Goal: Task Accomplishment & Management: Use online tool/utility

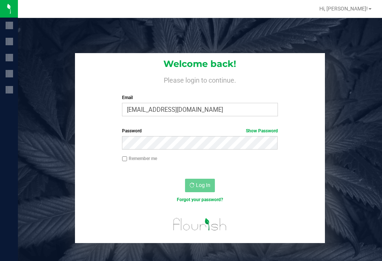
scroll to position [12, 0]
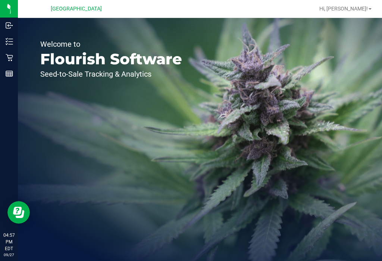
click at [8, 44] on icon at bounding box center [9, 41] width 7 height 7
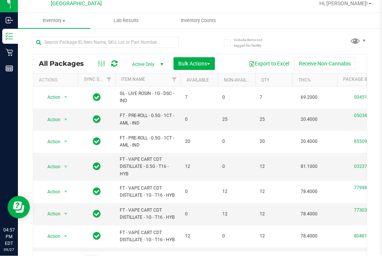
scroll to position [5, 0]
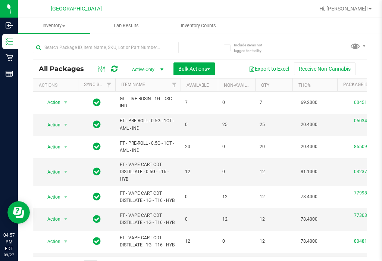
click at [360, 7] on link "Hi, [PERSON_NAME]!" at bounding box center [346, 9] width 58 height 8
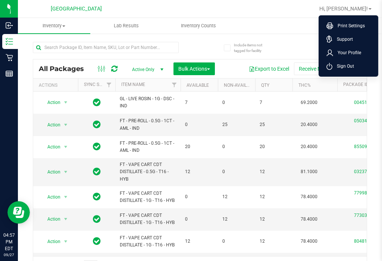
click at [286, 20] on ul "Inventory All packages All inventory Waste log Create inventory Lab Results Inv…" at bounding box center [209, 26] width 382 height 16
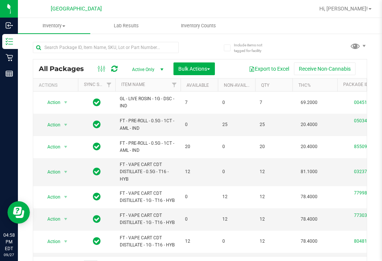
click at [197, 30] on uib-tab-heading "Inventory Counts" at bounding box center [199, 25] width 72 height 15
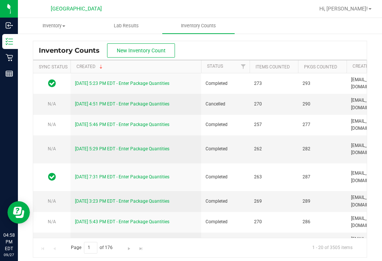
click at [159, 55] on button "New Inventory Count" at bounding box center [141, 50] width 68 height 14
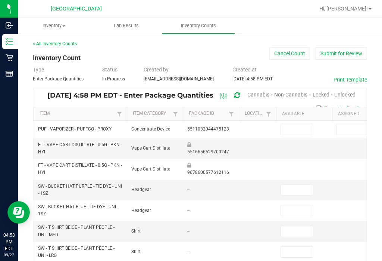
click at [261, 95] on span "Cannabis" at bounding box center [259, 94] width 22 height 6
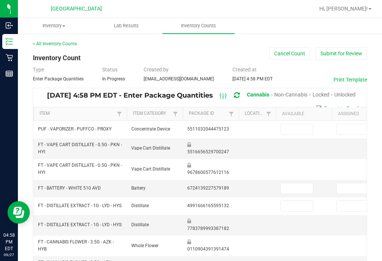
click at [352, 95] on span "Unlocked" at bounding box center [345, 94] width 21 height 6
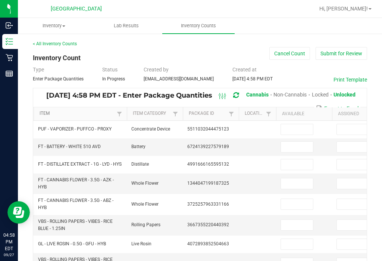
click at [80, 114] on link "Item" at bounding box center [77, 114] width 75 height 6
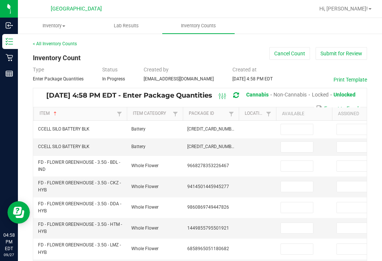
click at [254, 130] on td at bounding box center [257, 130] width 37 height 18
click at [298, 128] on input at bounding box center [297, 129] width 32 height 10
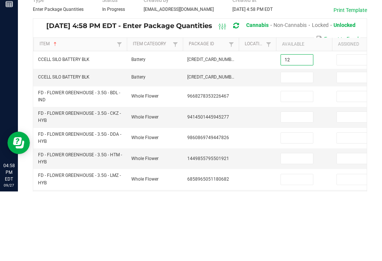
type input "12"
click at [297, 142] on input at bounding box center [297, 147] width 32 height 10
type input "0"
click at [297, 161] on input at bounding box center [297, 166] width 32 height 10
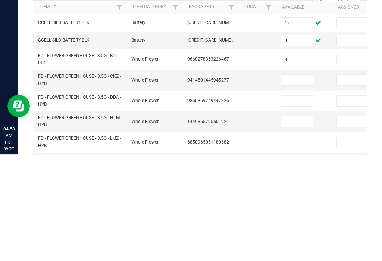
type input "8"
click at [288, 181] on input at bounding box center [297, 186] width 32 height 10
type input "12"
click at [297, 202] on input at bounding box center [297, 207] width 32 height 10
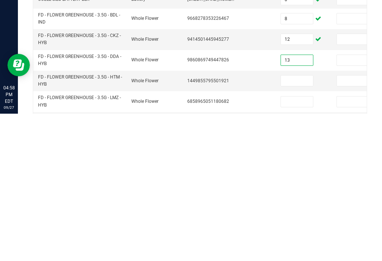
type input "13"
click at [300, 223] on input at bounding box center [297, 228] width 32 height 10
type input "3"
click at [289, 243] on input at bounding box center [297, 248] width 32 height 10
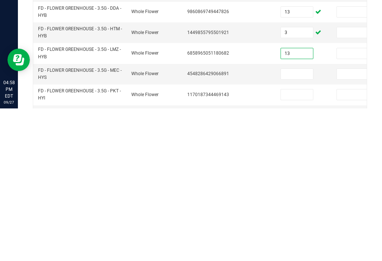
scroll to position [43, 0]
type input "13"
click at [276, 216] on td at bounding box center [304, 226] width 56 height 21
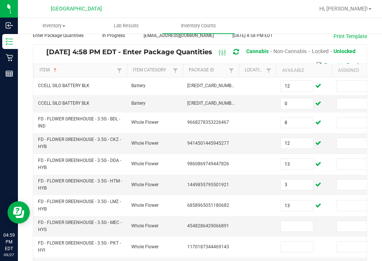
click at [301, 216] on td at bounding box center [304, 226] width 56 height 21
click at [292, 221] on input at bounding box center [297, 226] width 32 height 10
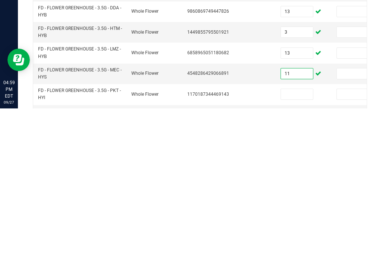
type input "11"
click at [294, 241] on input at bounding box center [297, 246] width 32 height 10
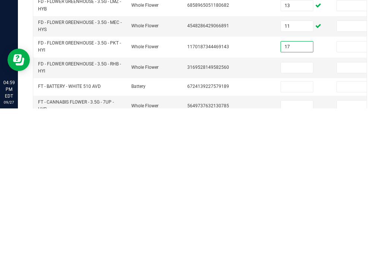
scroll to position [96, 0]
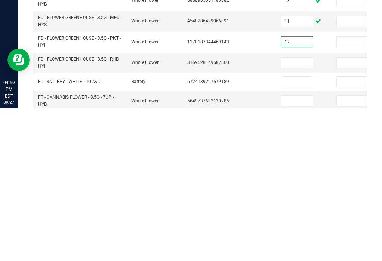
type input "17"
click at [299, 210] on input at bounding box center [297, 215] width 32 height 10
type input "4"
click at [294, 229] on input at bounding box center [297, 234] width 32 height 10
type input "1"
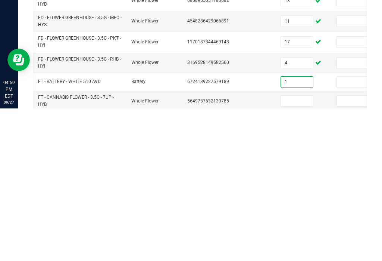
click at [292, 248] on input at bounding box center [297, 253] width 32 height 10
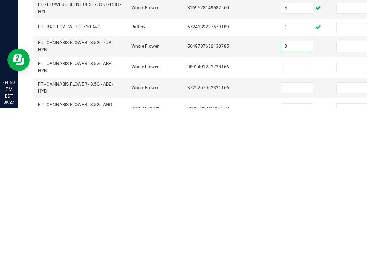
scroll to position [150, 0]
type input "8"
click at [296, 214] on input at bounding box center [297, 219] width 32 height 10
type input "19"
click at [290, 230] on td at bounding box center [304, 240] width 56 height 21
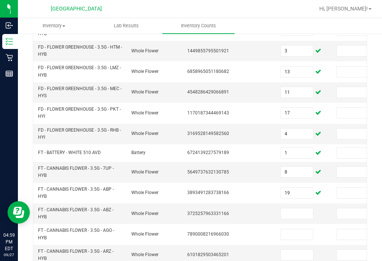
scroll to position [180, 0]
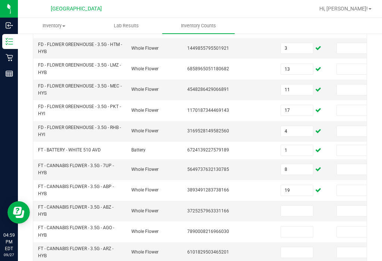
click at [302, 185] on input "19" at bounding box center [297, 190] width 32 height 10
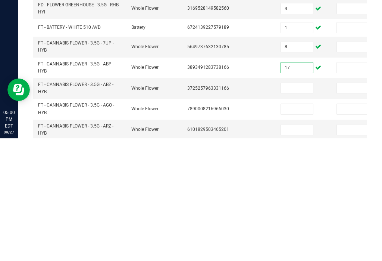
type input "17"
click at [293, 205] on input at bounding box center [297, 210] width 32 height 10
type input "2"
click at [290, 226] on input at bounding box center [297, 231] width 32 height 10
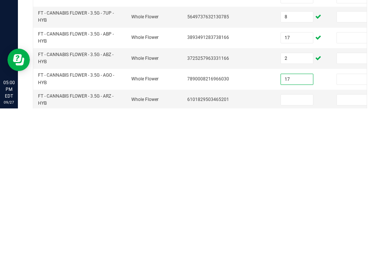
type input "17"
click at [290, 247] on input at bounding box center [297, 252] width 32 height 10
click at [306, 226] on input "17" at bounding box center [297, 231] width 32 height 10
click at [298, 247] on input at bounding box center [297, 252] width 32 height 10
type input "17"
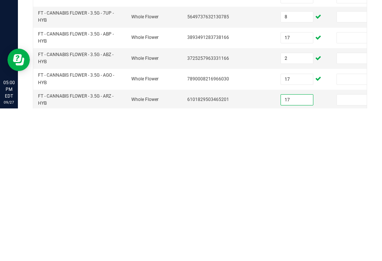
click at [298, 226] on input "17" at bounding box center [297, 231] width 32 height 10
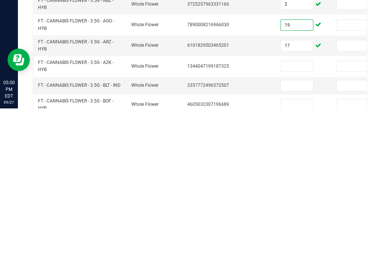
scroll to position [237, 0]
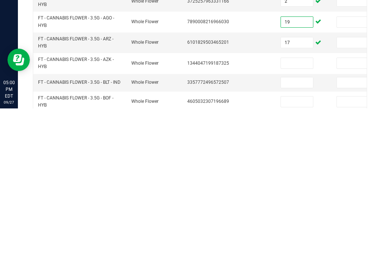
type input "19"
click at [288, 210] on input at bounding box center [297, 215] width 32 height 10
type input "8"
click at [288, 230] on input at bounding box center [297, 235] width 32 height 10
type input "2"
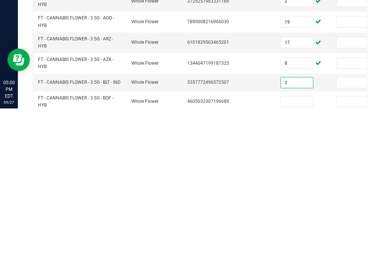
click at [291, 249] on input at bounding box center [297, 254] width 32 height 10
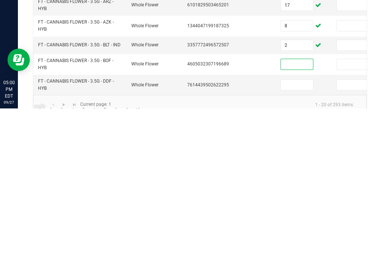
scroll to position [274, 0]
type input "8"
click at [294, 232] on input at bounding box center [297, 237] width 32 height 10
type input "8"
click at [49, 257] on link "2" at bounding box center [51, 262] width 11 height 11
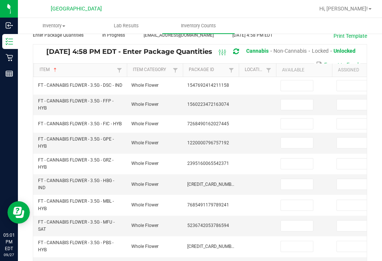
scroll to position [44, 0]
click at [291, 80] on input at bounding box center [297, 85] width 32 height 10
type input "1"
click at [299, 99] on input at bounding box center [297, 104] width 32 height 10
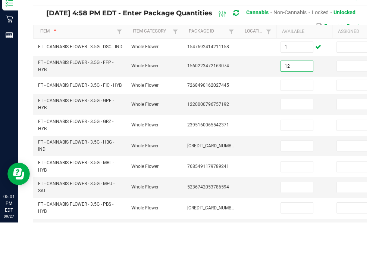
type input "12"
click at [298, 118] on input at bounding box center [297, 123] width 32 height 10
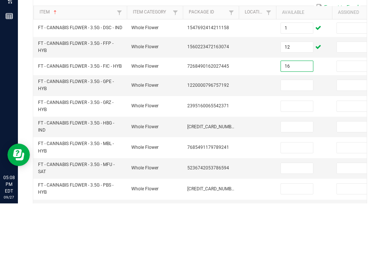
type input "16"
click at [292, 137] on input at bounding box center [297, 142] width 32 height 10
type input "6"
click at [289, 153] on td at bounding box center [304, 163] width 56 height 21
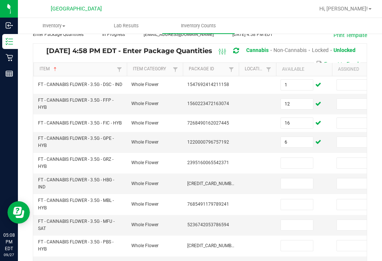
scroll to position [47, 0]
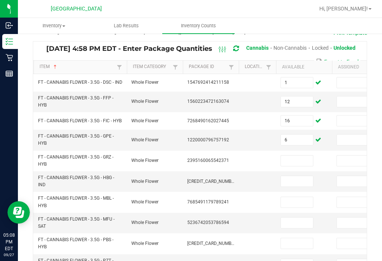
click at [62, 195] on span "FT - CANNABIS FLOWER - 3.5G - MBL - HYB" at bounding box center [76, 201] width 76 height 12
click at [289, 155] on input at bounding box center [297, 160] width 32 height 10
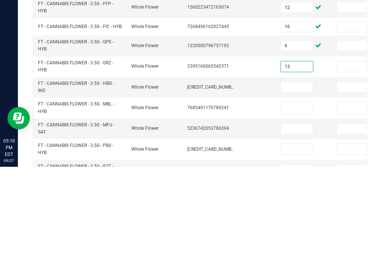
type input "13"
click at [296, 176] on input at bounding box center [297, 181] width 32 height 10
type input "3"
click at [304, 197] on input at bounding box center [297, 202] width 32 height 10
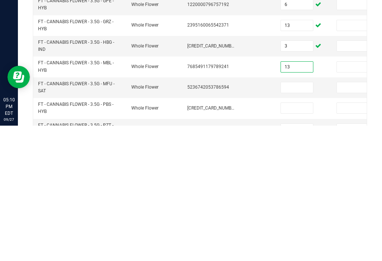
type input "13"
click at [300, 217] on input at bounding box center [297, 222] width 32 height 10
type input "4"
click at [294, 238] on input at bounding box center [297, 243] width 32 height 10
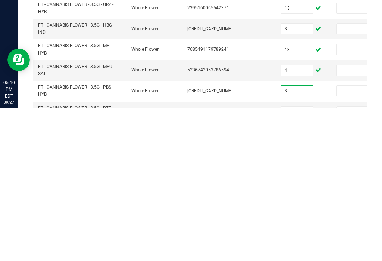
type input "3"
click at [292, 259] on input at bounding box center [297, 264] width 32 height 10
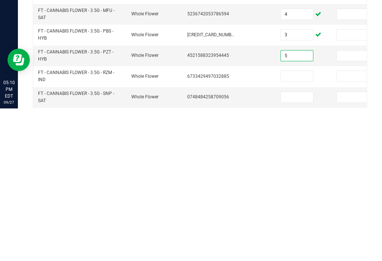
scroll to position [103, 0]
type input "5"
click at [301, 223] on input at bounding box center [297, 228] width 32 height 10
click at [301, 244] on input at bounding box center [297, 249] width 32 height 10
type input "1"
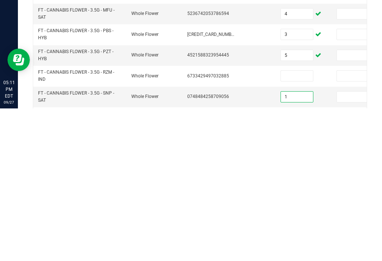
click at [304, 223] on input at bounding box center [297, 228] width 32 height 10
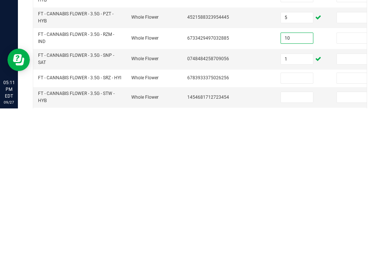
type input "10"
click at [298, 225] on input at bounding box center [297, 230] width 32 height 10
type input "12"
click at [305, 244] on input at bounding box center [297, 249] width 32 height 10
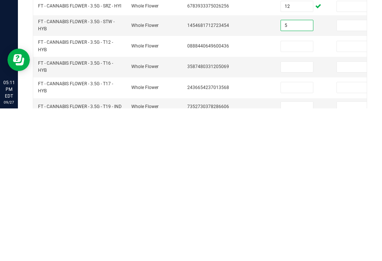
scroll to position [222, 0]
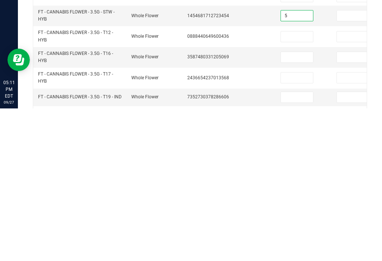
type input "5"
click at [295, 184] on input at bounding box center [297, 189] width 32 height 10
type input "23"
click at [295, 204] on input at bounding box center [297, 209] width 32 height 10
type input "9"
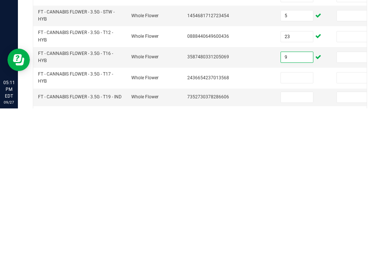
click at [295, 225] on input at bounding box center [297, 230] width 32 height 10
type input "8"
click at [293, 244] on input at bounding box center [297, 249] width 32 height 10
type input "10"
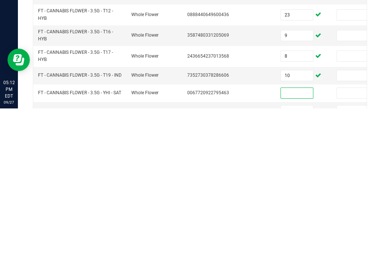
scroll to position [244, 0]
type input "3"
click at [309, 258] on input at bounding box center [297, 263] width 32 height 10
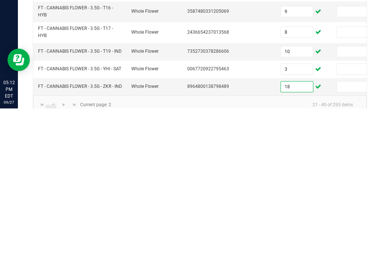
type input "18"
click at [63, 257] on link "3" at bounding box center [61, 262] width 11 height 11
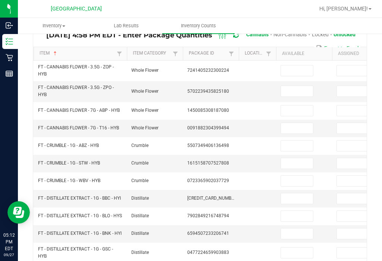
scroll to position [59, 0]
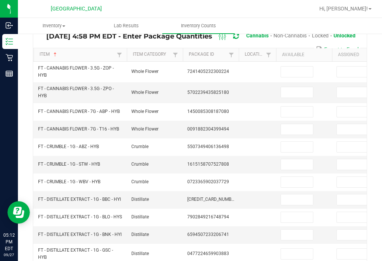
click at [302, 66] on input at bounding box center [297, 71] width 32 height 10
type input "18"
click at [297, 87] on input at bounding box center [297, 92] width 32 height 10
type input "13"
click at [297, 106] on input at bounding box center [297, 111] width 32 height 10
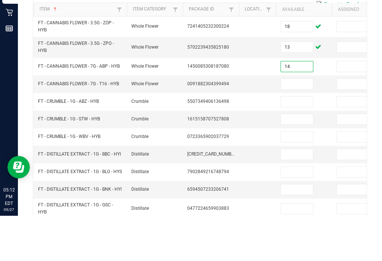
type input "14"
click at [295, 124] on input at bounding box center [297, 129] width 32 height 10
type input "9"
click at [289, 142] on input at bounding box center [297, 147] width 32 height 10
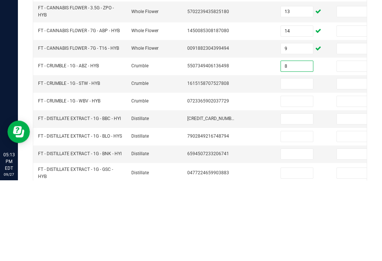
type input "8"
click at [317, 156] on td at bounding box center [304, 165] width 56 height 18
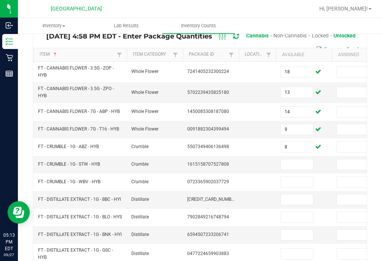
click at [297, 159] on input at bounding box center [297, 164] width 32 height 10
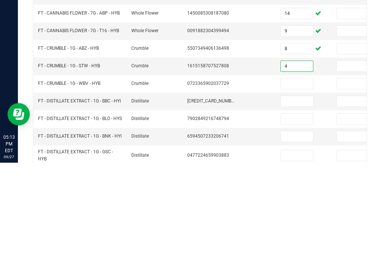
type input "4"
click at [291, 177] on input at bounding box center [297, 182] width 32 height 10
type input "3"
click at [299, 194] on input at bounding box center [297, 199] width 32 height 10
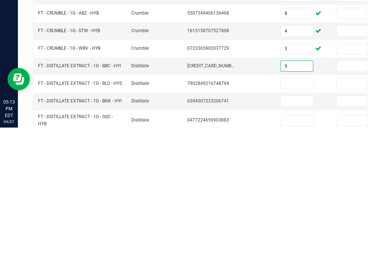
type input "9"
click at [285, 191] on td "9" at bounding box center [304, 200] width 56 height 18
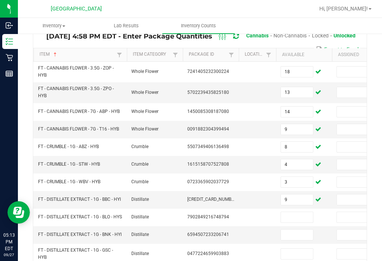
click at [299, 208] on td at bounding box center [304, 217] width 56 height 18
click at [292, 212] on input at bounding box center [297, 217] width 32 height 10
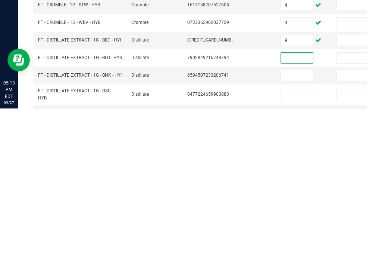
scroll to position [65, 0]
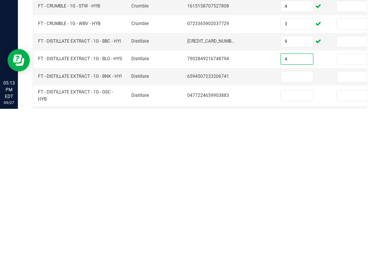
type input "4"
click at [292, 223] on input at bounding box center [297, 228] width 32 height 10
type input "8"
click at [295, 242] on input at bounding box center [297, 247] width 32 height 10
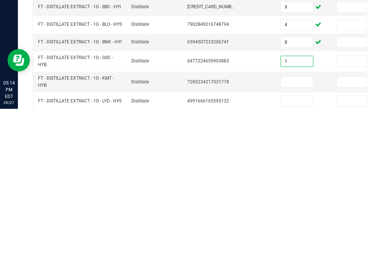
scroll to position [106, 0]
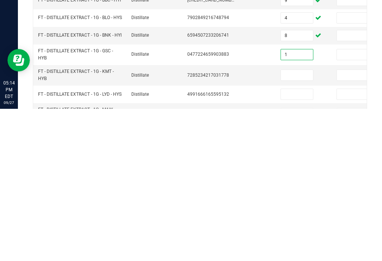
type input "1"
click at [294, 222] on input at bounding box center [297, 227] width 32 height 10
type input "9"
click at [293, 241] on input at bounding box center [297, 246] width 32 height 10
type input "3"
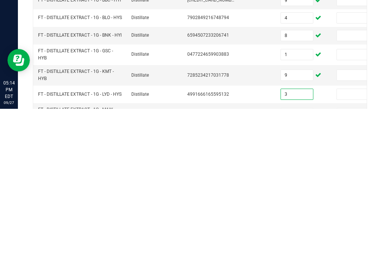
click at [298, 260] on input at bounding box center [297, 265] width 32 height 10
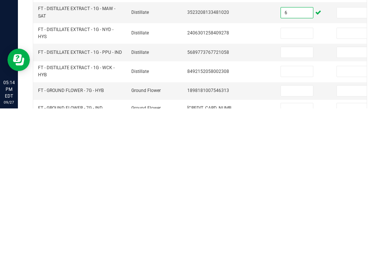
scroll to position [209, 0]
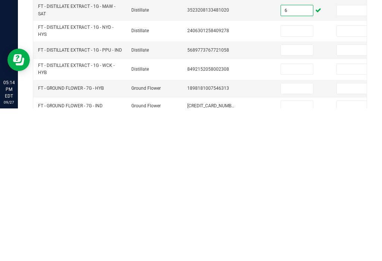
type input "6"
click at [293, 178] on input at bounding box center [297, 183] width 32 height 10
click at [298, 178] on input at bounding box center [297, 183] width 32 height 10
type input "12"
click at [293, 197] on input at bounding box center [297, 202] width 32 height 10
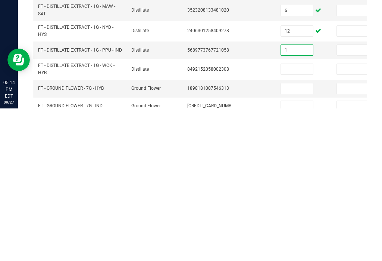
type input "1"
click at [295, 216] on input at bounding box center [297, 221] width 32 height 10
type input "2"
click at [303, 236] on input at bounding box center [297, 241] width 32 height 10
type input "5"
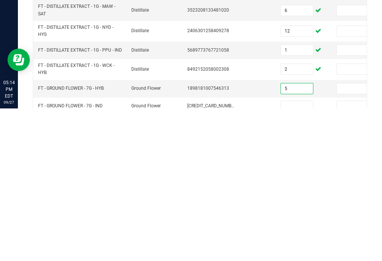
click at [298, 253] on input at bounding box center [297, 258] width 32 height 10
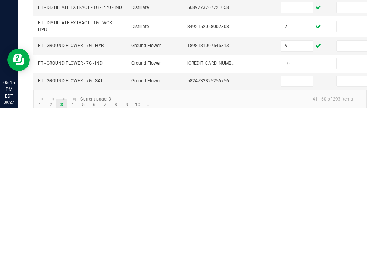
type input "10"
click at [295, 228] on input at bounding box center [297, 233] width 32 height 10
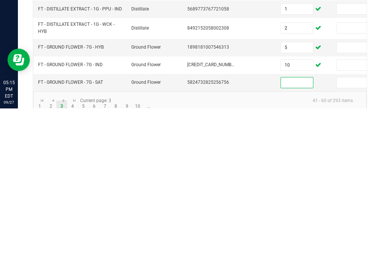
click at [289, 230] on input at bounding box center [297, 235] width 32 height 10
type input "7"
click at [74, 253] on link "4" at bounding box center [72, 258] width 11 height 11
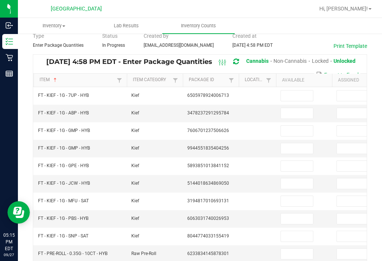
scroll to position [33, 0]
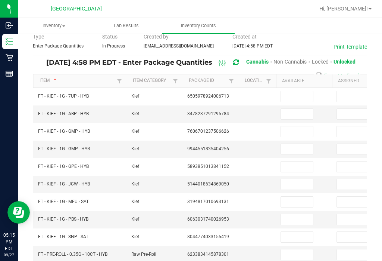
click at [298, 88] on td at bounding box center [304, 97] width 56 height 18
click at [292, 91] on input at bounding box center [297, 96] width 32 height 10
type input "7"
click at [298, 109] on input at bounding box center [297, 114] width 32 height 10
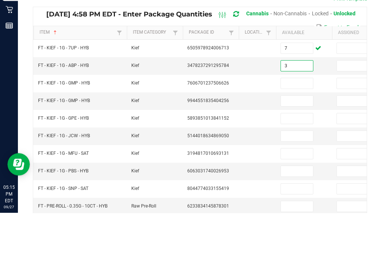
type input "3"
click at [295, 126] on input at bounding box center [297, 131] width 32 height 10
type input "3"
click at [293, 144] on input at bounding box center [297, 149] width 32 height 10
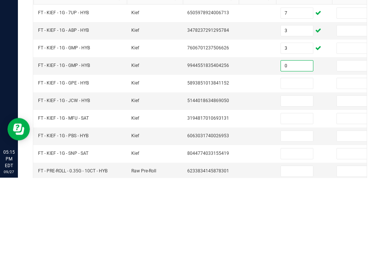
type input "0"
click at [292, 161] on input at bounding box center [297, 166] width 32 height 10
type input "6"
click at [298, 179] on input at bounding box center [297, 184] width 32 height 10
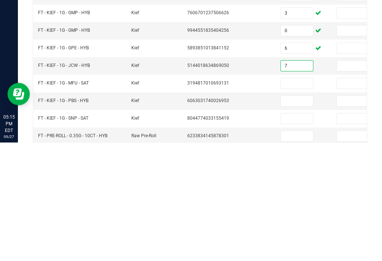
type input "7"
click at [303, 196] on input at bounding box center [297, 201] width 32 height 10
type input "2"
click at [295, 214] on input at bounding box center [297, 219] width 32 height 10
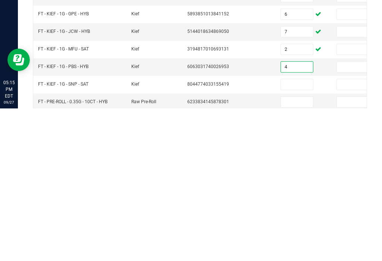
type input "4"
click at [294, 232] on input at bounding box center [297, 237] width 32 height 10
type input "5"
click at [298, 249] on input at bounding box center [297, 254] width 32 height 10
type input "13"
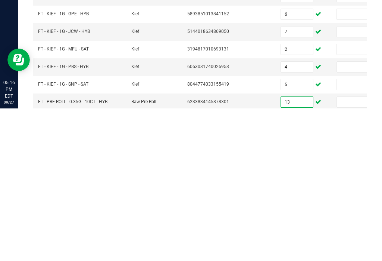
click at [255, 228] on td at bounding box center [257, 237] width 37 height 18
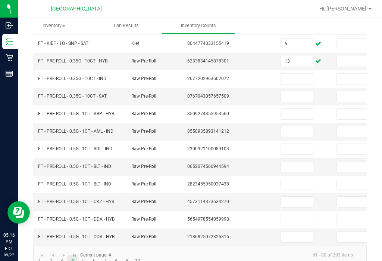
scroll to position [226, 0]
click at [62, 249] on link at bounding box center [63, 254] width 11 height 11
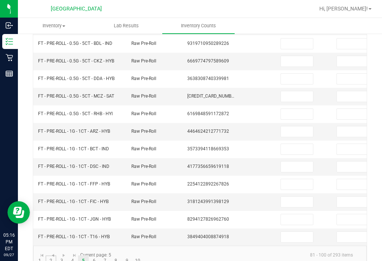
click at [54, 255] on link "2" at bounding box center [51, 260] width 11 height 11
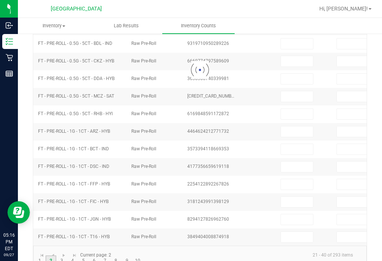
type input "1"
type input "6"
type input "13"
type input "4"
type input "3"
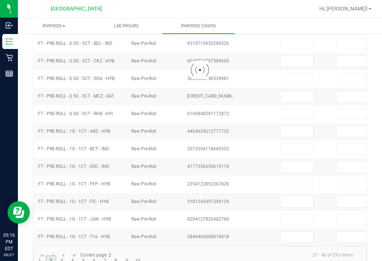
type input "5"
type input "10"
type input "1"
type input "12"
type input "5"
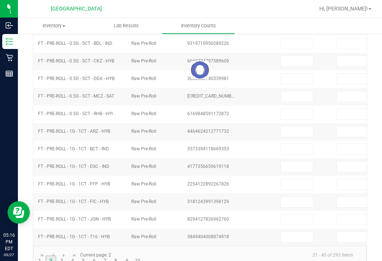
type input "23"
type input "9"
type input "8"
type input "3"
type input "18"
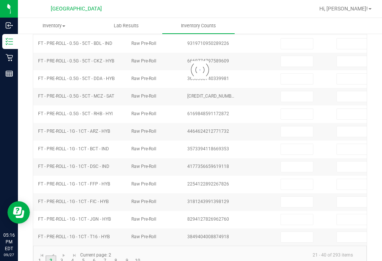
type input "12"
type input "16"
type input "3"
type input "13"
type input "10"
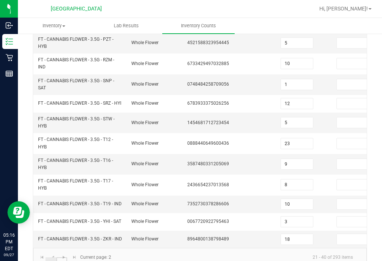
click at [63, 257] on link "3" at bounding box center [61, 262] width 11 height 11
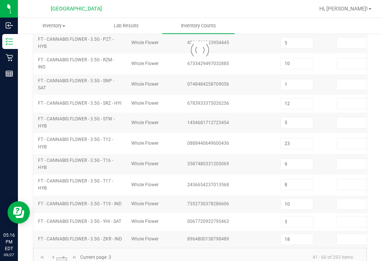
type input "18"
type input "9"
type input "8"
type input "9"
type input "4"
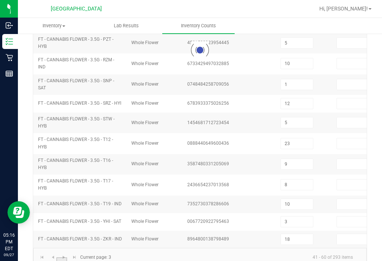
type input "8"
type input "1"
type input "9"
type input "3"
type input "6"
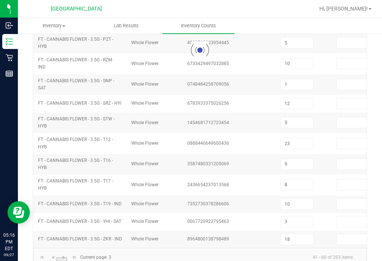
type input "12"
type input "1"
type input "2"
type input "10"
type input "7"
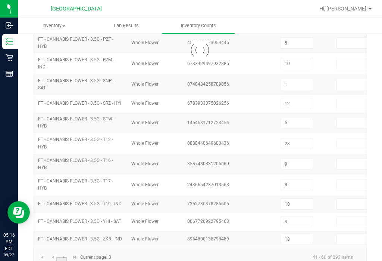
type input "13"
type input "14"
type input "4"
type input "3"
type input "5"
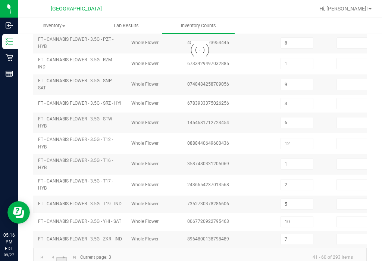
scroll to position [250, 0]
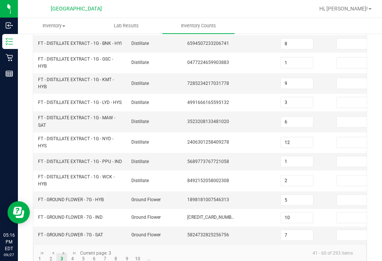
click at [296, 230] on input "7" at bounding box center [297, 235] width 32 height 10
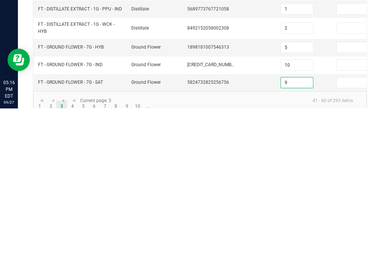
type input "9"
click at [72, 253] on link "4" at bounding box center [72, 258] width 11 height 11
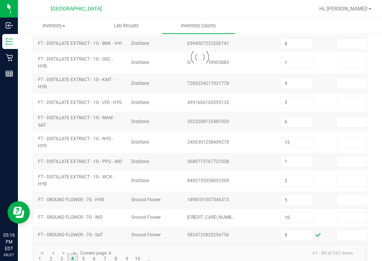
type input "7"
type input "0"
type input "6"
type input "4"
type input "5"
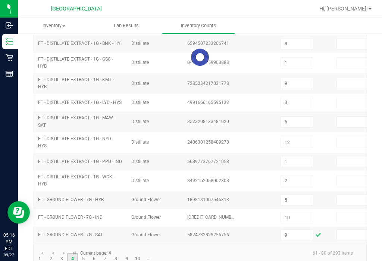
type input "13"
type input "3"
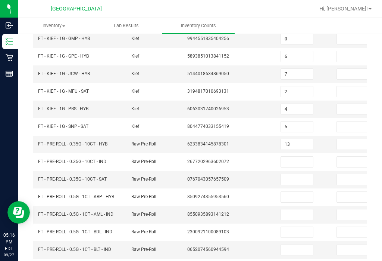
scroll to position [143, 0]
click at [295, 157] on input at bounding box center [297, 162] width 32 height 10
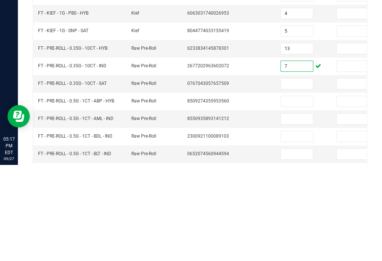
click at [290, 174] on input at bounding box center [297, 179] width 32 height 10
click at [290, 192] on input at bounding box center [297, 197] width 32 height 10
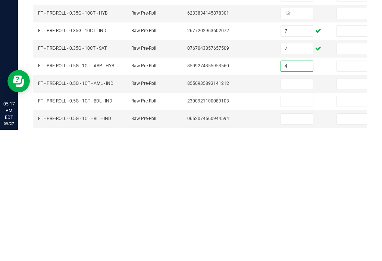
click at [289, 209] on input at bounding box center [297, 214] width 32 height 10
click at [276, 224] on td at bounding box center [257, 233] width 37 height 18
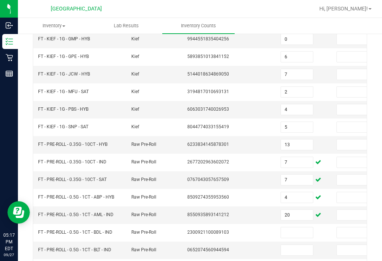
click at [289, 227] on input at bounding box center [297, 232] width 32 height 10
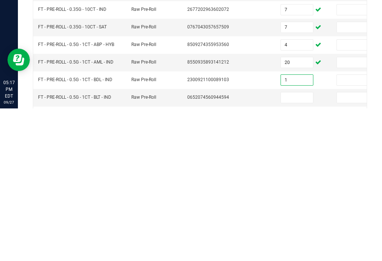
click at [291, 245] on input at bounding box center [297, 250] width 32 height 10
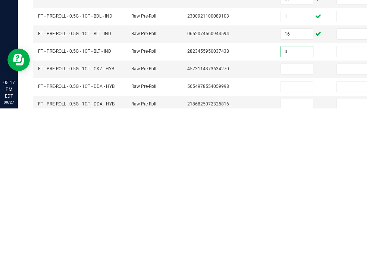
scroll to position [209, 0]
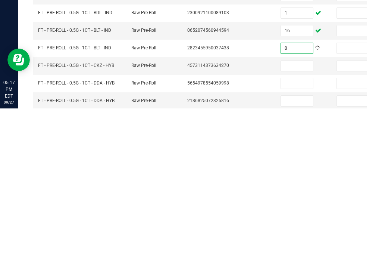
click at [298, 213] on input at bounding box center [297, 218] width 32 height 10
click at [287, 230] on input at bounding box center [297, 235] width 32 height 10
click at [294, 245] on td at bounding box center [304, 253] width 56 height 17
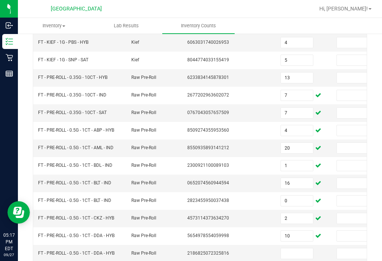
click at [294, 248] on input at bounding box center [297, 253] width 32 height 10
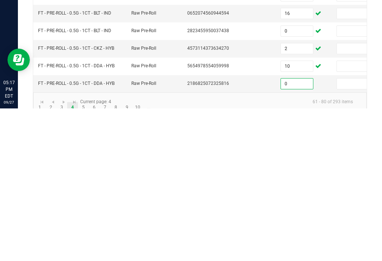
scroll to position [226, 0]
click at [83, 255] on link "5" at bounding box center [83, 260] width 11 height 11
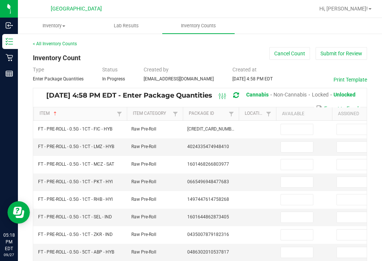
scroll to position [0, 0]
click at [301, 124] on input at bounding box center [297, 129] width 32 height 10
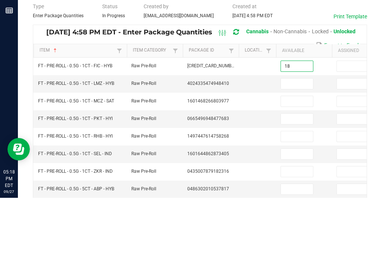
click at [294, 142] on input at bounding box center [297, 147] width 32 height 10
click at [289, 159] on input at bounding box center [297, 164] width 32 height 10
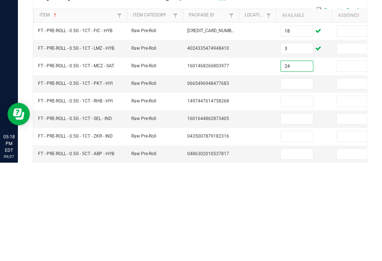
click at [282, 177] on input at bounding box center [297, 182] width 32 height 10
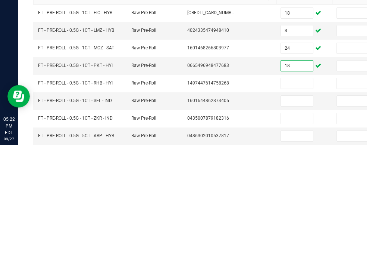
click at [298, 194] on input at bounding box center [297, 199] width 32 height 10
click at [298, 212] on input at bounding box center [297, 217] width 32 height 10
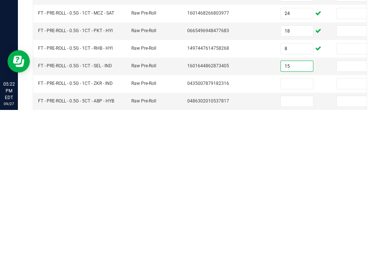
click at [291, 229] on input at bounding box center [297, 234] width 32 height 10
click at [288, 247] on input at bounding box center [297, 252] width 32 height 10
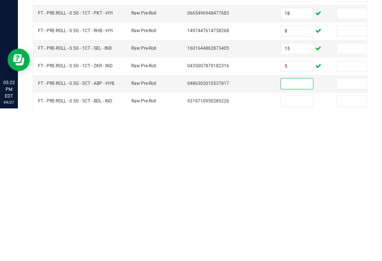
scroll to position [24, 0]
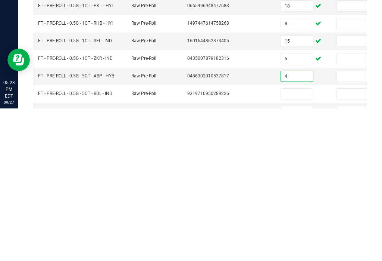
click at [296, 241] on input at bounding box center [297, 246] width 32 height 10
click at [291, 258] on input at bounding box center [297, 263] width 32 height 10
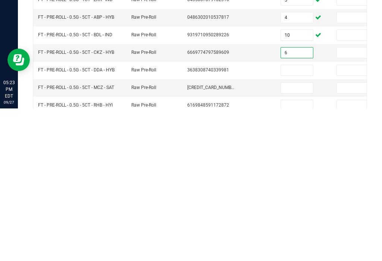
scroll to position [83, 0]
click at [293, 217] on input at bounding box center [297, 222] width 32 height 10
click at [285, 235] on input at bounding box center [297, 240] width 32 height 10
click at [305, 252] on input at bounding box center [297, 257] width 32 height 10
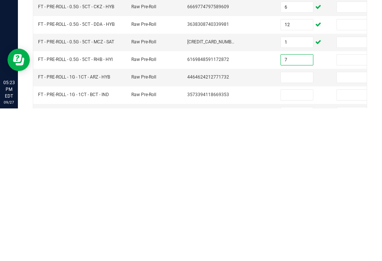
scroll to position [129, 0]
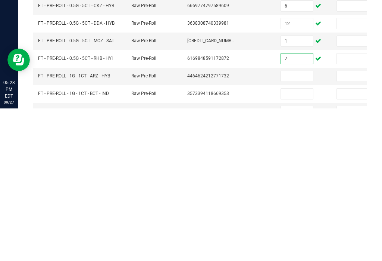
click at [293, 223] on input at bounding box center [297, 228] width 32 height 10
click at [293, 241] on input at bounding box center [297, 246] width 32 height 10
click at [283, 258] on input at bounding box center [297, 263] width 32 height 10
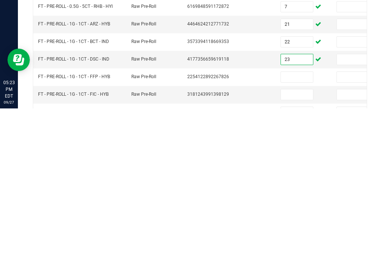
scroll to position [180, 0]
click at [294, 225] on input at bounding box center [297, 230] width 32 height 10
click at [295, 242] on input at bounding box center [297, 247] width 32 height 10
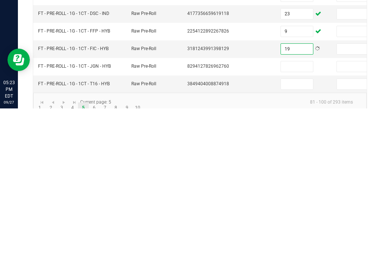
scroll to position [226, 0]
click at [294, 214] on input at bounding box center [297, 219] width 32 height 10
click at [291, 232] on input at bounding box center [297, 237] width 32 height 10
click at [91, 255] on link "6" at bounding box center [94, 260] width 11 height 11
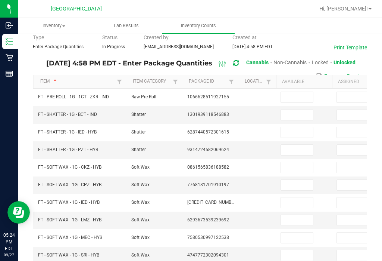
scroll to position [32, 0]
click at [292, 92] on input at bounding box center [297, 97] width 32 height 10
click at [297, 109] on input at bounding box center [297, 114] width 32 height 10
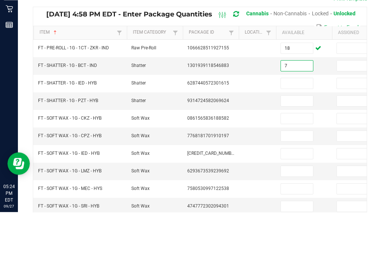
click at [297, 127] on input at bounding box center [297, 132] width 32 height 10
click at [300, 127] on input "7" at bounding box center [297, 132] width 32 height 10
click at [301, 145] on input at bounding box center [297, 150] width 32 height 10
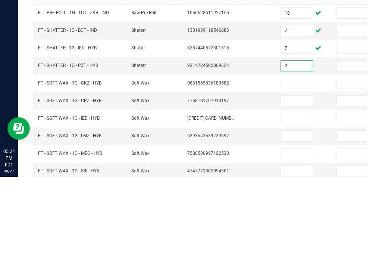
click at [296, 162] on input at bounding box center [297, 167] width 32 height 10
click at [312, 180] on input at bounding box center [297, 185] width 32 height 10
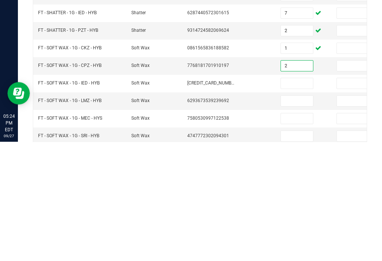
click at [290, 197] on input at bounding box center [297, 202] width 32 height 10
click at [292, 215] on input at bounding box center [297, 220] width 32 height 10
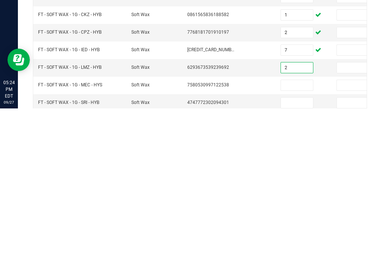
click at [288, 232] on input at bounding box center [297, 237] width 32 height 10
click at [303, 250] on input at bounding box center [297, 255] width 32 height 10
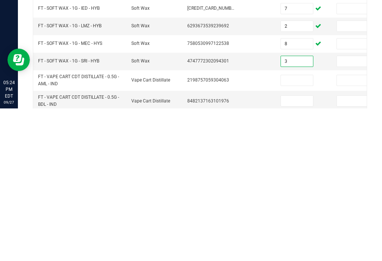
scroll to position [84, 0]
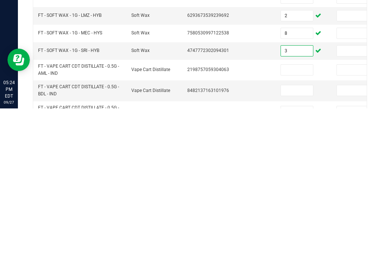
click at [289, 217] on input at bounding box center [297, 222] width 32 height 10
click at [290, 238] on input at bounding box center [297, 243] width 32 height 10
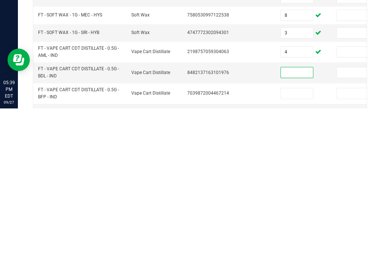
scroll to position [103, 0]
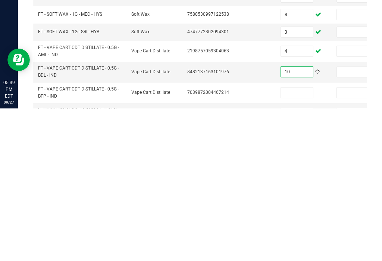
click at [298, 240] on input at bounding box center [297, 245] width 32 height 10
click at [291, 260] on input at bounding box center [297, 265] width 32 height 10
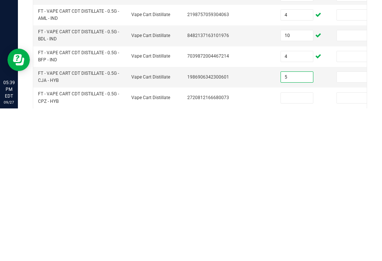
scroll to position [149, 0]
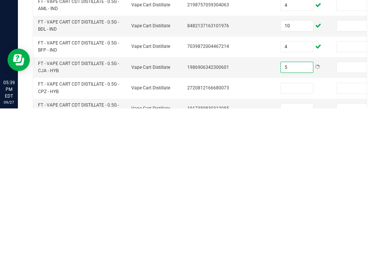
click at [298, 235] on input at bounding box center [297, 240] width 32 height 10
click at [295, 256] on input at bounding box center [297, 261] width 32 height 10
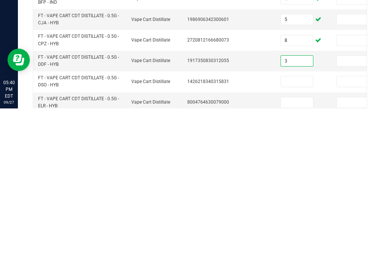
scroll to position [196, 0]
click at [297, 229] on input at bounding box center [297, 234] width 32 height 10
click at [293, 249] on input at bounding box center [297, 254] width 32 height 10
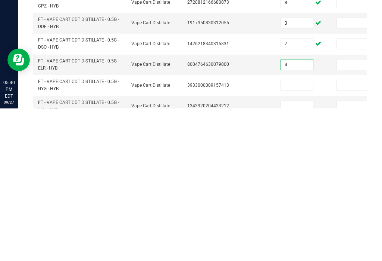
scroll to position [242, 0]
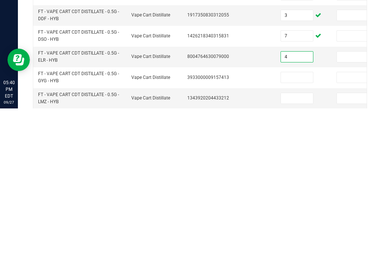
click at [304, 224] on input at bounding box center [297, 229] width 32 height 10
click at [295, 245] on input at bounding box center [297, 250] width 32 height 10
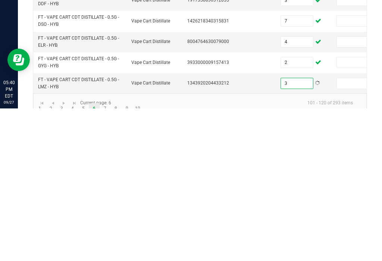
scroll to position [256, 0]
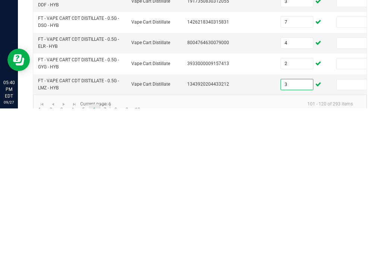
click at [106, 257] on link "7" at bounding box center [105, 262] width 11 height 11
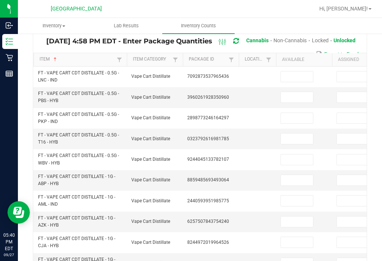
scroll to position [53, 0]
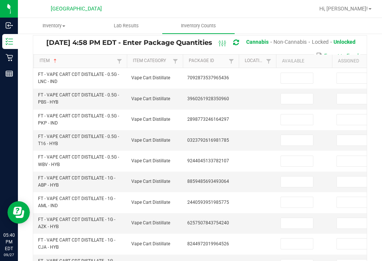
click at [295, 73] on input at bounding box center [297, 78] width 32 height 10
click at [292, 93] on input at bounding box center [297, 98] width 32 height 10
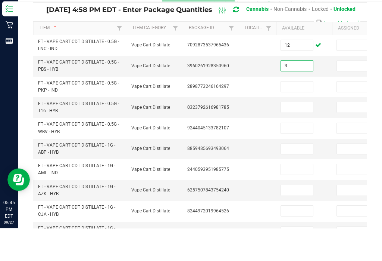
click at [289, 114] on input at bounding box center [297, 119] width 32 height 10
click at [290, 135] on input at bounding box center [297, 140] width 32 height 10
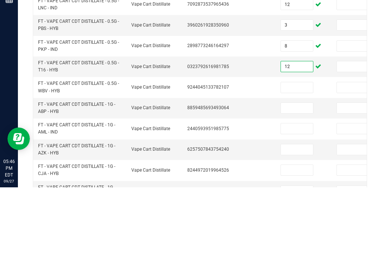
click at [294, 156] on input at bounding box center [297, 161] width 32 height 10
click at [302, 176] on input at bounding box center [297, 181] width 32 height 10
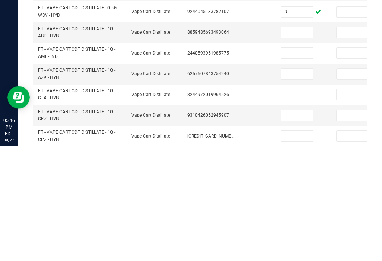
scroll to position [87, 0]
click at [307, 162] on input at bounding box center [297, 167] width 32 height 10
click at [297, 183] on input at bounding box center [297, 188] width 32 height 10
click at [298, 204] on input at bounding box center [297, 209] width 32 height 10
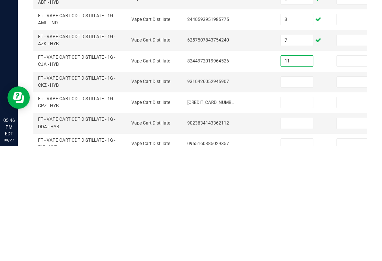
scroll to position [128, 0]
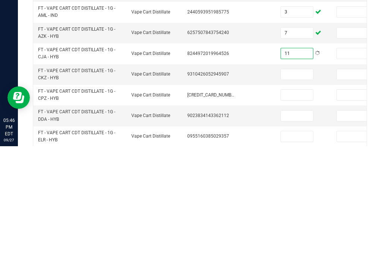
click at [305, 184] on input at bounding box center [297, 189] width 32 height 10
click at [291, 204] on input at bounding box center [297, 209] width 32 height 10
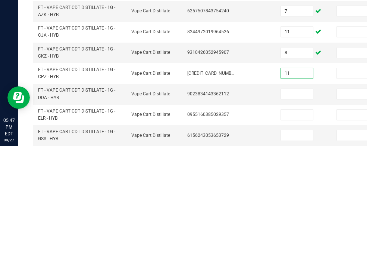
scroll to position [150, 0]
click at [295, 203] on input at bounding box center [297, 208] width 32 height 10
click at [295, 224] on input at bounding box center [297, 229] width 32 height 10
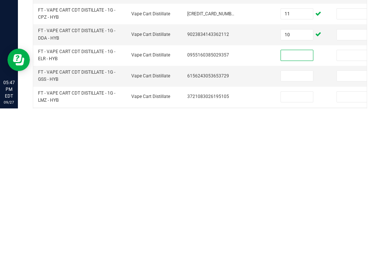
scroll to position [179, 0]
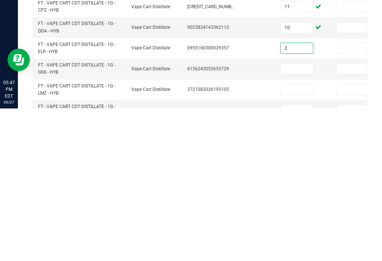
click at [295, 216] on input at bounding box center [297, 221] width 32 height 10
click at [298, 237] on input at bounding box center [297, 242] width 32 height 10
click at [292, 257] on input at bounding box center [297, 262] width 32 height 10
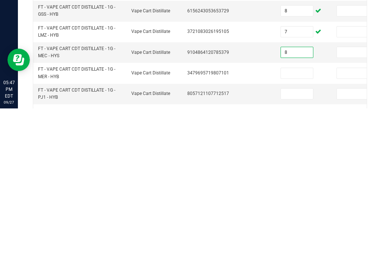
scroll to position [236, 0]
click at [294, 220] on input at bounding box center [297, 225] width 32 height 10
click at [291, 241] on input at bounding box center [297, 246] width 32 height 10
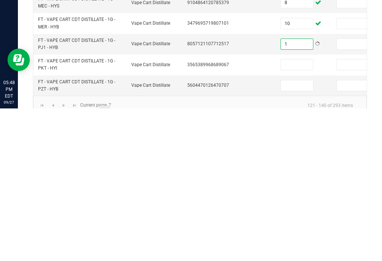
click at [304, 212] on input at bounding box center [297, 217] width 32 height 10
click at [293, 233] on input at bounding box center [297, 238] width 32 height 10
click at [116, 258] on link "8" at bounding box center [116, 263] width 11 height 11
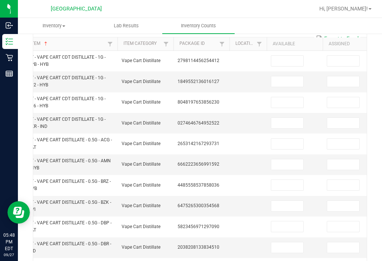
scroll to position [0, 10]
click at [290, 56] on input at bounding box center [287, 61] width 32 height 10
click at [286, 76] on input at bounding box center [287, 81] width 32 height 10
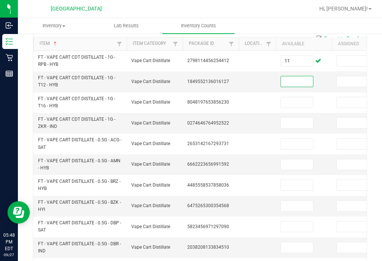
scroll to position [0, 0]
click at [279, 100] on td at bounding box center [304, 102] width 56 height 21
click at [297, 97] on input at bounding box center [297, 102] width 32 height 10
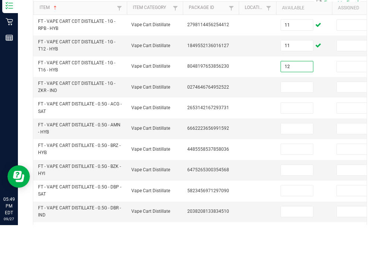
click at [297, 118] on input at bounding box center [297, 123] width 32 height 10
click at [298, 139] on input at bounding box center [297, 144] width 32 height 10
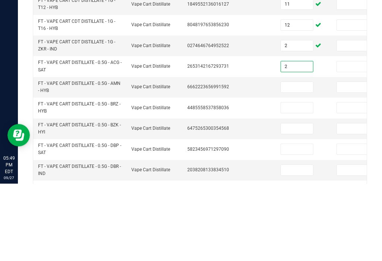
click at [290, 159] on input at bounding box center [297, 164] width 32 height 10
click at [299, 180] on input at bounding box center [297, 185] width 32 height 10
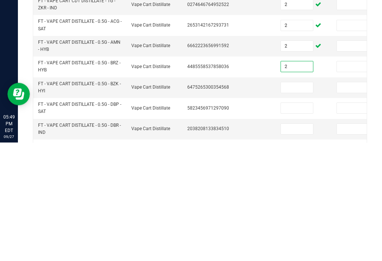
click at [298, 201] on input at bounding box center [297, 206] width 32 height 10
click at [298, 221] on input at bounding box center [297, 226] width 32 height 10
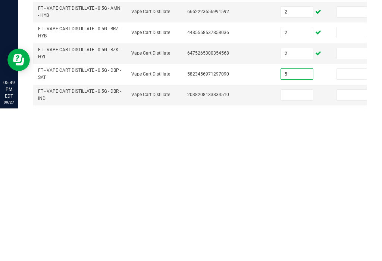
click at [297, 242] on input at bounding box center [297, 247] width 32 height 10
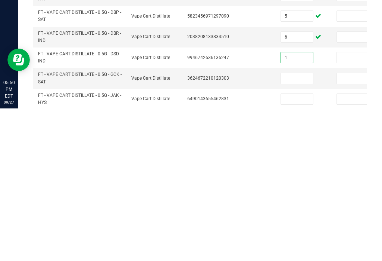
scroll to position [128, 0]
click at [298, 225] on input at bounding box center [297, 230] width 32 height 10
click at [295, 246] on input at bounding box center [297, 251] width 32 height 10
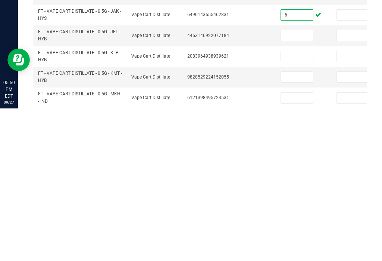
scroll to position [217, 0]
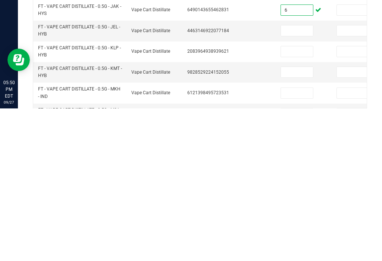
click at [271, 194] on td at bounding box center [257, 204] width 37 height 21
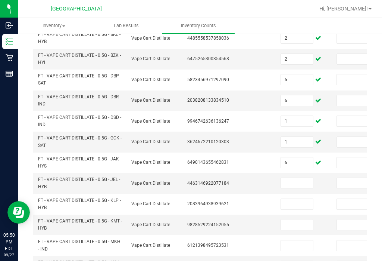
click at [287, 178] on input at bounding box center [297, 183] width 32 height 10
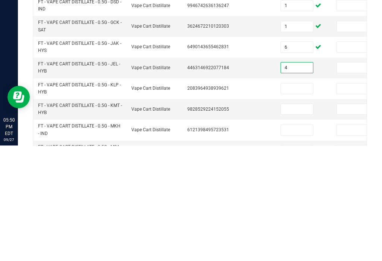
click at [296, 199] on input at bounding box center [297, 204] width 32 height 10
click at [293, 219] on input at bounding box center [297, 224] width 32 height 10
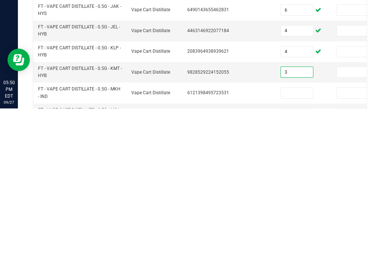
click at [293, 240] on input at bounding box center [297, 245] width 32 height 10
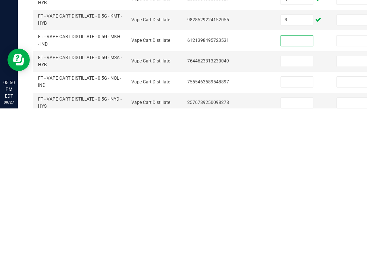
scroll to position [270, 0]
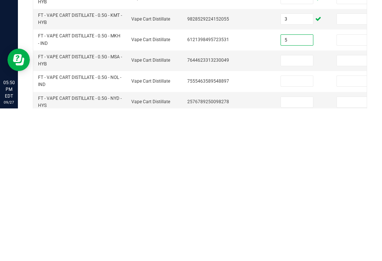
click at [299, 208] on input at bounding box center [297, 213] width 32 height 10
click at [297, 228] on input at bounding box center [297, 233] width 32 height 10
click at [300, 249] on input at bounding box center [297, 254] width 32 height 10
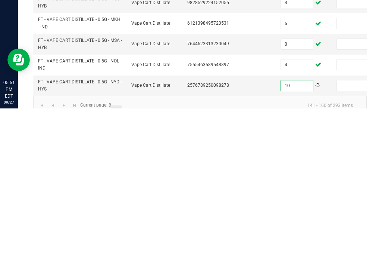
scroll to position [286, 0]
click at [128, 258] on link "9" at bounding box center [127, 263] width 11 height 11
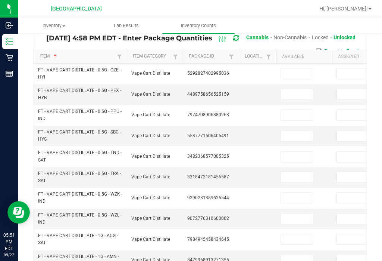
scroll to position [58, 0]
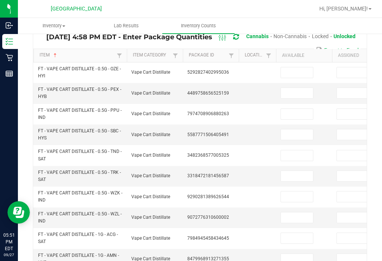
click at [296, 67] on input at bounding box center [297, 72] width 32 height 10
click at [295, 88] on input at bounding box center [297, 93] width 32 height 10
click at [297, 109] on input at bounding box center [297, 114] width 32 height 10
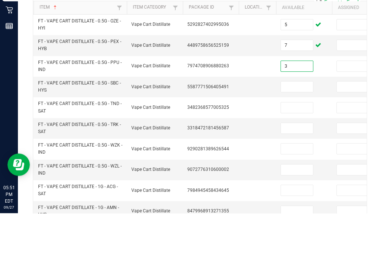
click at [298, 129] on input at bounding box center [297, 134] width 32 height 10
click at [290, 150] on input at bounding box center [297, 155] width 32 height 10
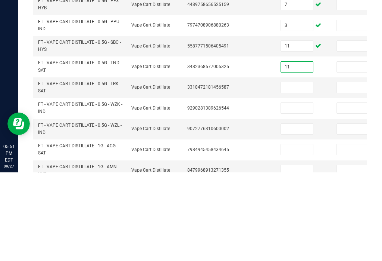
click at [285, 171] on input at bounding box center [297, 176] width 32 height 10
click at [300, 191] on input at bounding box center [297, 196] width 32 height 10
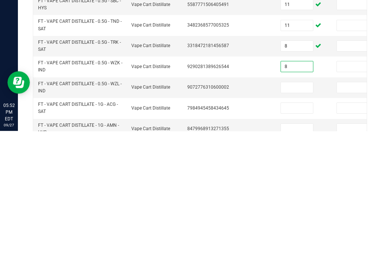
click at [303, 212] on input at bounding box center [297, 217] width 32 height 10
click at [293, 233] on input at bounding box center [297, 238] width 32 height 10
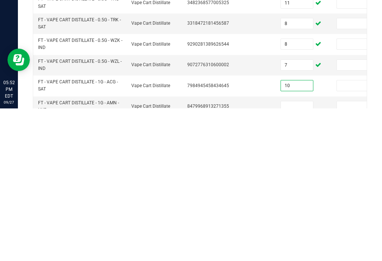
click at [306, 254] on input at bounding box center [297, 259] width 32 height 10
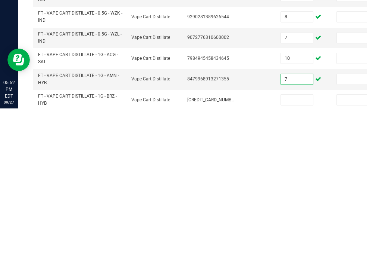
scroll to position [86, 0]
click at [299, 247] on input at bounding box center [297, 252] width 32 height 10
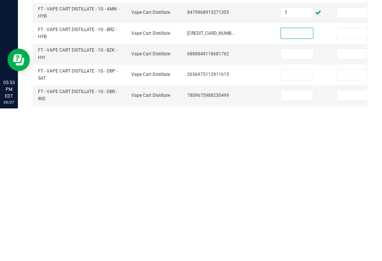
scroll to position [154, 0]
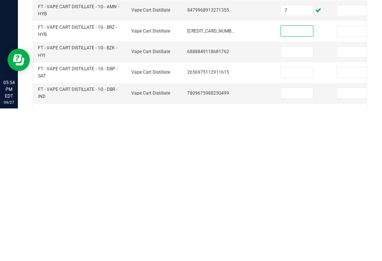
click at [294, 178] on input at bounding box center [297, 183] width 32 height 10
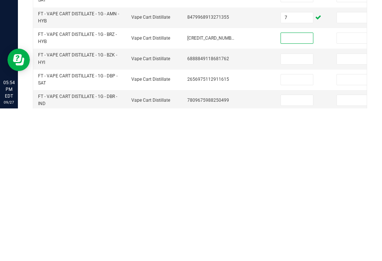
click at [298, 185] on input at bounding box center [297, 190] width 32 height 10
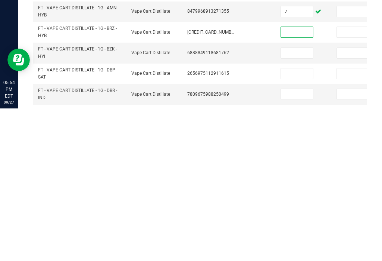
scroll to position [152, 0]
click at [294, 201] on input at bounding box center [297, 206] width 32 height 10
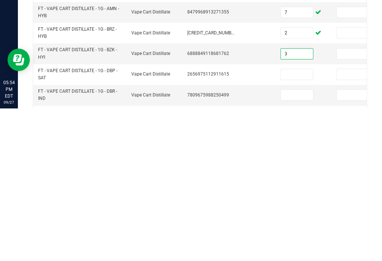
click at [299, 221] on input at bounding box center [297, 226] width 32 height 10
click at [292, 242] on input at bounding box center [297, 247] width 32 height 10
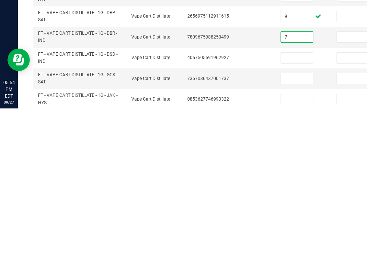
scroll to position [213, 0]
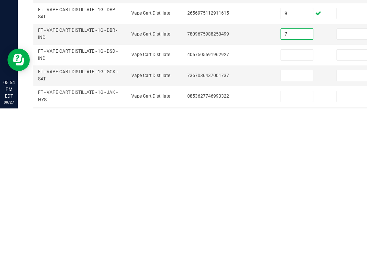
click at [295, 202] on input at bounding box center [297, 207] width 32 height 10
click at [292, 223] on input at bounding box center [297, 228] width 32 height 10
click at [287, 243] on input at bounding box center [297, 248] width 32 height 10
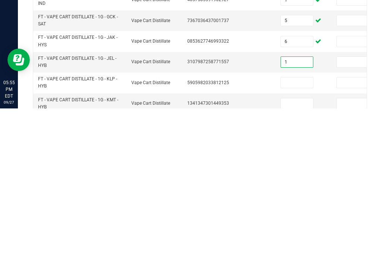
scroll to position [268, 0]
click at [287, 230] on input at bounding box center [297, 235] width 32 height 10
click at [307, 251] on input at bounding box center [297, 256] width 32 height 10
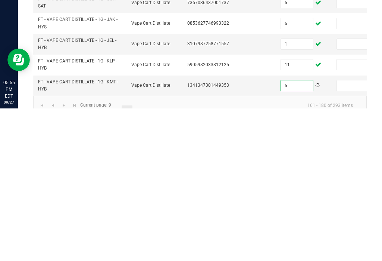
scroll to position [286, 0]
click at [140, 258] on link "10" at bounding box center [138, 263] width 11 height 11
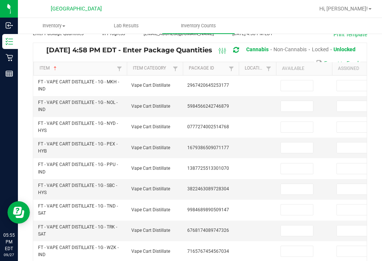
scroll to position [45, 0]
click at [294, 81] on input at bounding box center [297, 86] width 32 height 10
click at [298, 101] on input at bounding box center [297, 106] width 32 height 10
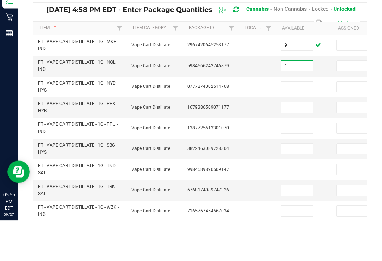
click at [298, 122] on input at bounding box center [297, 127] width 32 height 10
click at [295, 143] on input at bounding box center [297, 148] width 32 height 10
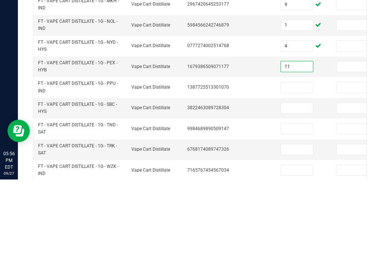
click at [302, 164] on input at bounding box center [297, 169] width 32 height 10
click at [303, 184] on input at bounding box center [297, 189] width 32 height 10
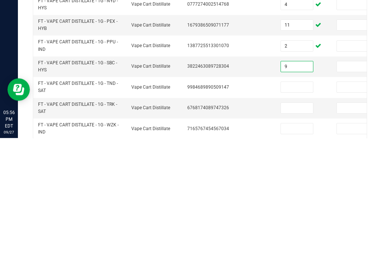
click at [303, 205] on input at bounding box center [297, 210] width 32 height 10
click at [305, 226] on input at bounding box center [297, 231] width 32 height 10
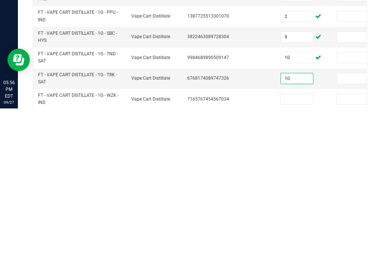
click at [298, 246] on input at bounding box center [297, 251] width 32 height 10
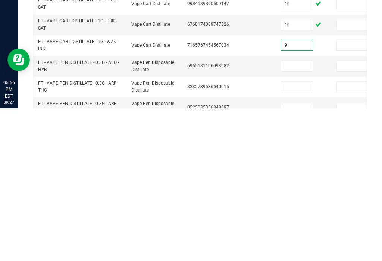
scroll to position [101, 0]
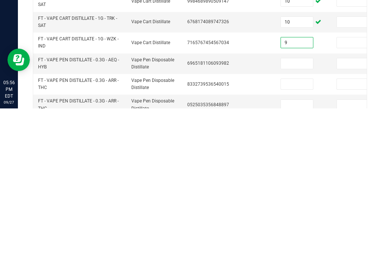
click at [299, 211] on input at bounding box center [297, 216] width 32 height 10
click at [298, 231] on input at bounding box center [297, 236] width 32 height 10
click at [299, 252] on input at bounding box center [297, 257] width 32 height 10
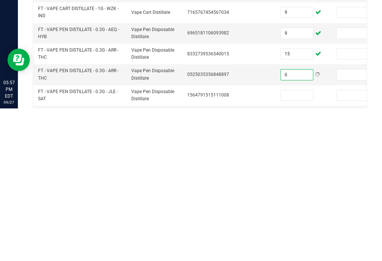
click at [296, 238] on td at bounding box center [304, 248] width 56 height 21
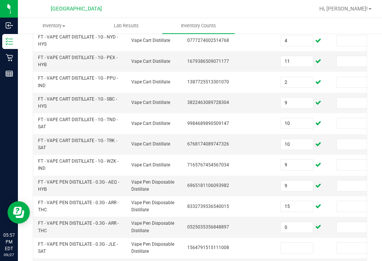
click at [294, 242] on input at bounding box center [297, 247] width 32 height 10
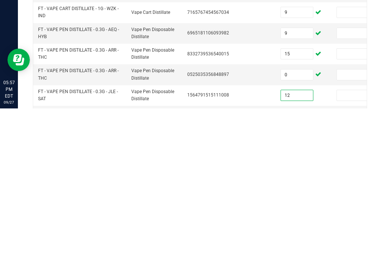
scroll to position [152, 0]
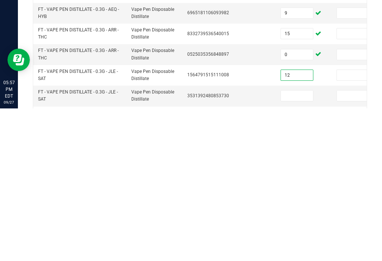
click at [300, 243] on input at bounding box center [297, 248] width 32 height 10
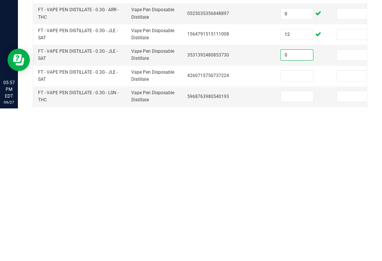
scroll to position [192, 0]
click at [298, 223] on input at bounding box center [297, 228] width 32 height 10
click at [294, 243] on input at bounding box center [297, 248] width 32 height 10
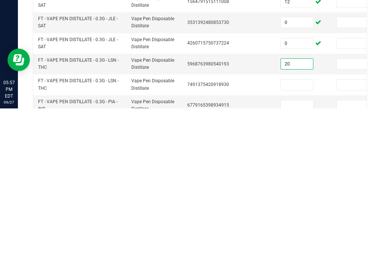
click at [292, 232] on input at bounding box center [297, 237] width 32 height 10
click at [298, 252] on input at bounding box center [297, 257] width 32 height 10
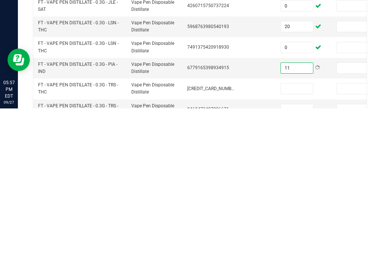
click at [282, 252] on td at bounding box center [304, 262] width 56 height 20
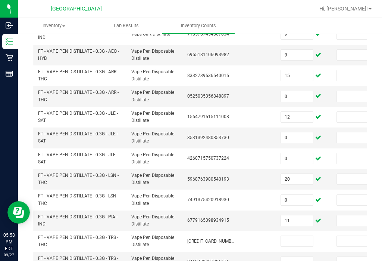
click at [278, 231] on td at bounding box center [304, 241] width 56 height 21
click at [295, 236] on input at bounding box center [297, 241] width 32 height 10
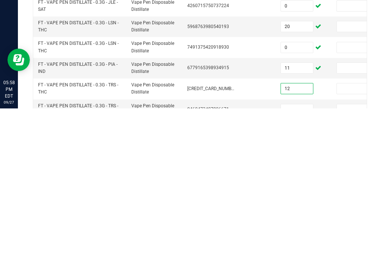
click at [299, 257] on input at bounding box center [297, 262] width 32 height 10
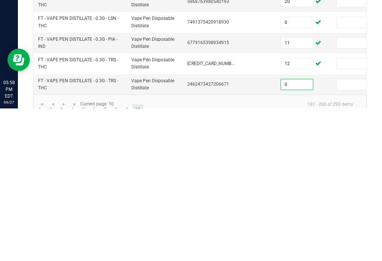
scroll to position [286, 0]
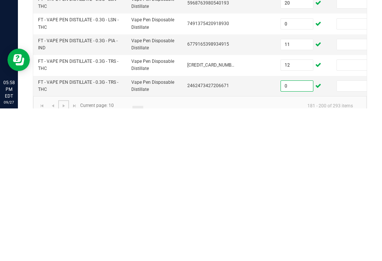
click at [67, 252] on link at bounding box center [63, 257] width 11 height 11
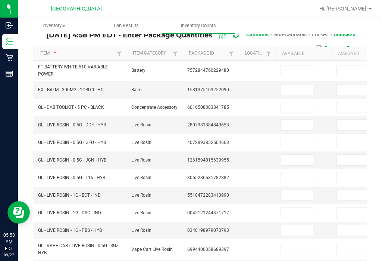
scroll to position [61, 0]
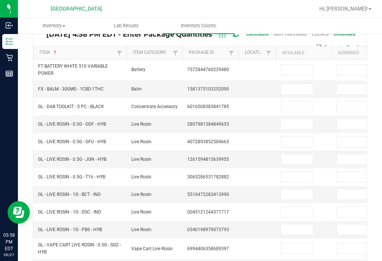
click at [297, 65] on input at bounding box center [297, 70] width 32 height 10
click at [296, 84] on input at bounding box center [297, 89] width 32 height 10
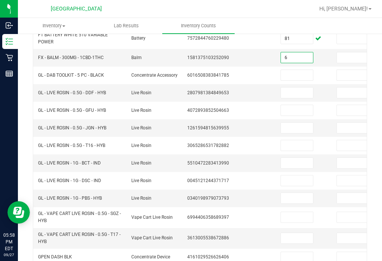
scroll to position [92, 0]
click at [301, 70] on input at bounding box center [297, 75] width 32 height 10
click at [297, 87] on input at bounding box center [297, 92] width 32 height 10
click at [296, 105] on input at bounding box center [297, 110] width 32 height 10
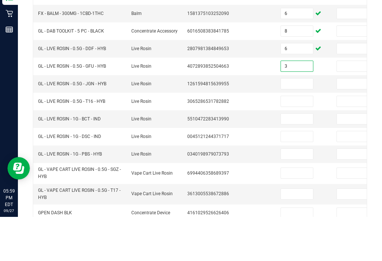
click at [301, 122] on input at bounding box center [297, 127] width 32 height 10
click at [305, 140] on input at bounding box center [297, 145] width 32 height 10
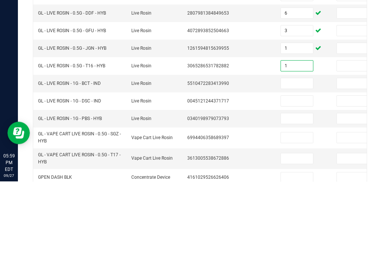
click at [297, 158] on input at bounding box center [297, 163] width 32 height 10
click at [294, 175] on input at bounding box center [297, 180] width 32 height 10
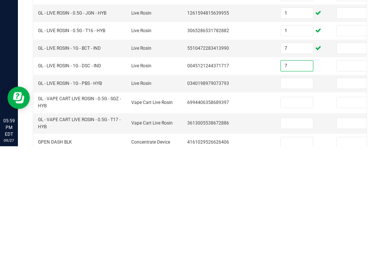
click at [302, 193] on input at bounding box center [297, 198] width 32 height 10
click at [297, 212] on input at bounding box center [297, 217] width 32 height 10
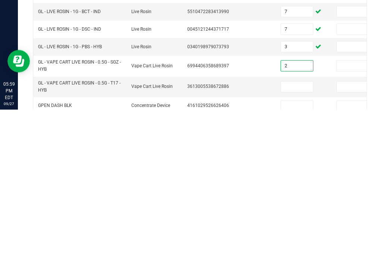
click at [307, 233] on input at bounding box center [297, 238] width 32 height 10
click at [292, 252] on input at bounding box center [297, 257] width 32 height 10
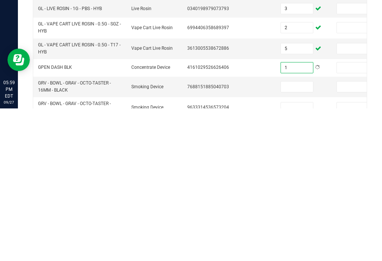
scroll to position [162, 0]
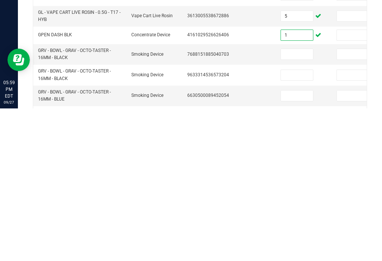
click at [305, 201] on input at bounding box center [297, 206] width 32 height 10
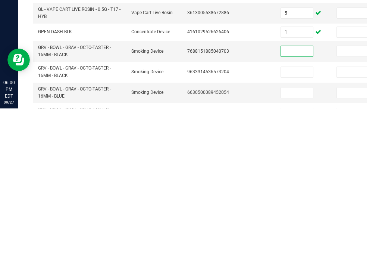
scroll to position [167, 0]
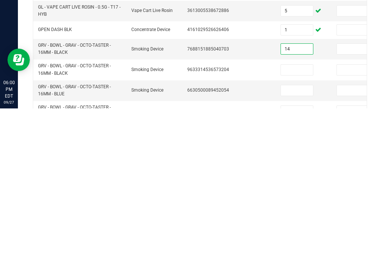
click at [288, 217] on input at bounding box center [297, 222] width 32 height 10
click at [298, 253] on td at bounding box center [304, 263] width 56 height 21
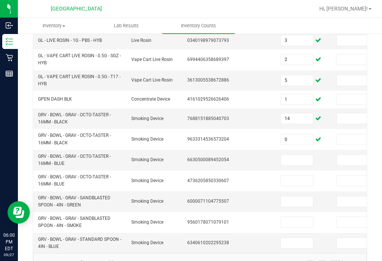
scroll to position [249, 0]
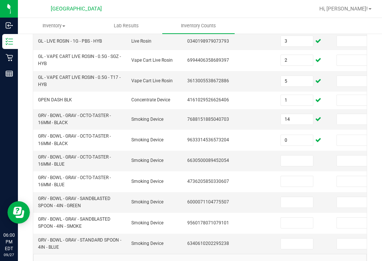
click at [299, 176] on input at bounding box center [297, 181] width 32 height 10
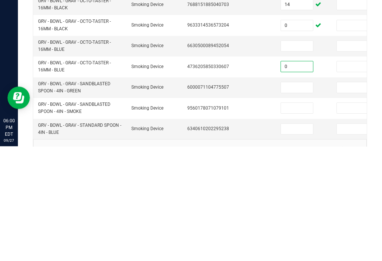
click at [291, 155] on input at bounding box center [297, 160] width 32 height 10
click at [300, 197] on input at bounding box center [297, 202] width 32 height 10
click at [295, 217] on input at bounding box center [297, 222] width 32 height 10
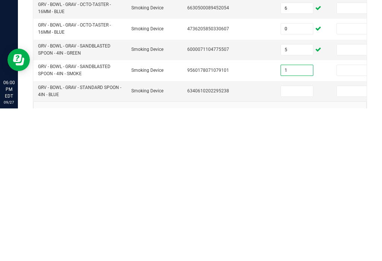
click at [290, 238] on input at bounding box center [297, 243] width 32 height 10
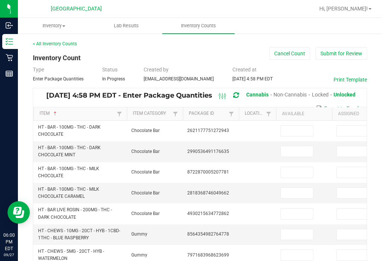
scroll to position [0, 0]
click at [294, 125] on input at bounding box center [297, 130] width 32 height 10
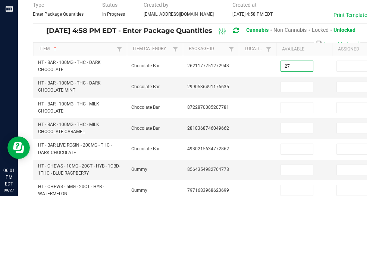
click at [289, 146] on input at bounding box center [297, 151] width 32 height 10
click at [290, 167] on input at bounding box center [297, 172] width 32 height 10
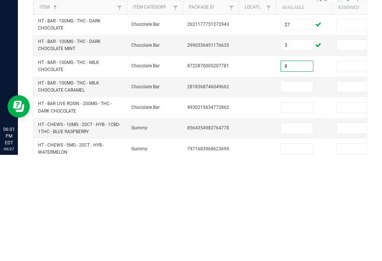
click at [293, 187] on input at bounding box center [297, 192] width 32 height 10
click at [295, 203] on td at bounding box center [304, 213] width 56 height 21
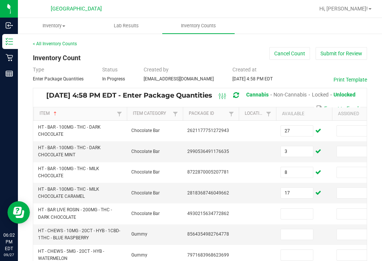
click at [301, 208] on input at bounding box center [297, 213] width 32 height 10
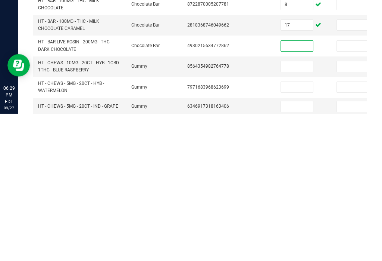
scroll to position [22, 0]
click at [287, 207] on input at bounding box center [297, 212] width 32 height 10
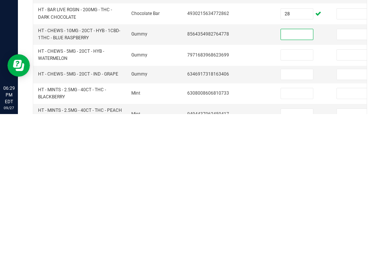
scroll to position [54, 0]
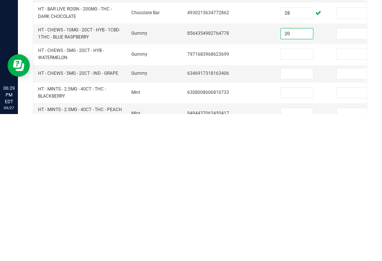
click at [301, 196] on input at bounding box center [297, 201] width 32 height 10
click at [291, 215] on input at bounding box center [297, 220] width 32 height 10
click at [293, 234] on input at bounding box center [297, 239] width 32 height 10
click at [289, 255] on input at bounding box center [297, 260] width 32 height 10
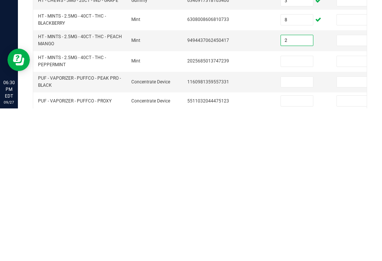
scroll to position [131, 0]
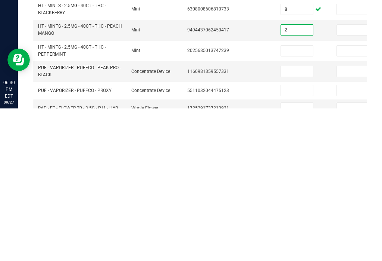
click at [294, 218] on input at bounding box center [297, 223] width 32 height 10
click at [294, 198] on input at bounding box center [297, 203] width 32 height 10
click at [291, 218] on input at bounding box center [297, 223] width 32 height 10
click at [312, 238] on input at bounding box center [297, 243] width 32 height 10
click at [301, 255] on input at bounding box center [297, 260] width 32 height 10
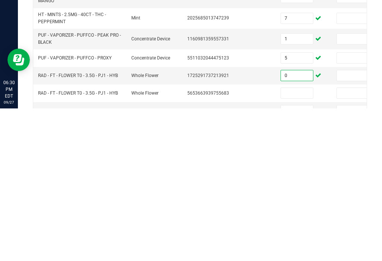
scroll to position [175, 0]
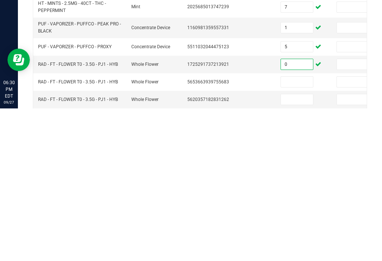
click at [296, 229] on input at bounding box center [297, 234] width 32 height 10
click at [295, 246] on input at bounding box center [297, 251] width 32 height 10
click at [301, 246] on input "0" at bounding box center [297, 251] width 32 height 10
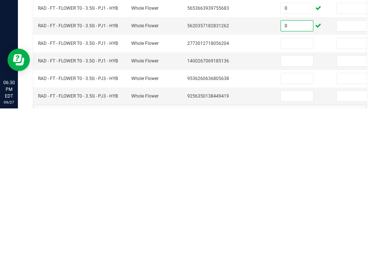
click at [294, 226] on input at bounding box center [297, 231] width 32 height 10
click at [296, 190] on input at bounding box center [297, 195] width 32 height 10
click at [297, 208] on input at bounding box center [297, 213] width 32 height 10
click at [300, 225] on input at bounding box center [297, 230] width 32 height 10
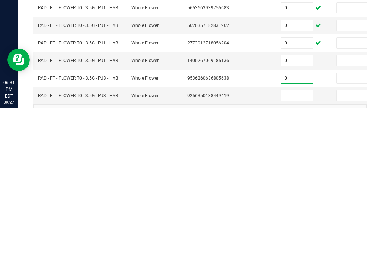
click at [304, 243] on input at bounding box center [297, 248] width 32 height 10
click at [73, 260] on link at bounding box center [74, 266] width 11 height 11
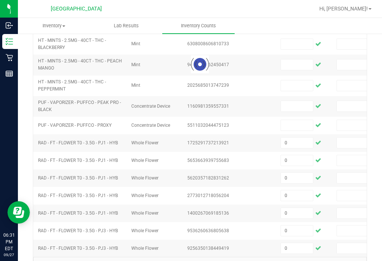
scroll to position [156, 0]
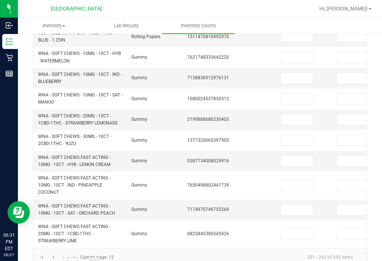
click at [69, 257] on link "13" at bounding box center [72, 262] width 11 height 11
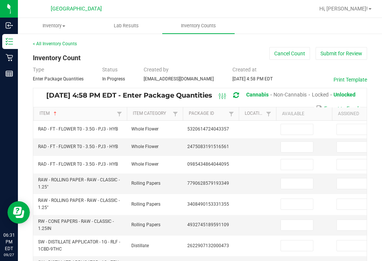
scroll to position [0, 0]
click at [296, 124] on input at bounding box center [297, 129] width 32 height 10
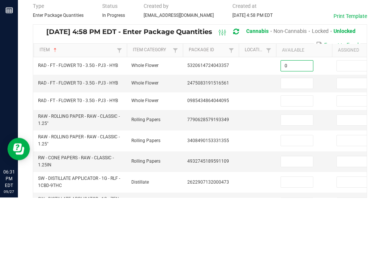
click at [303, 142] on input at bounding box center [297, 147] width 32 height 10
click at [302, 159] on input at bounding box center [297, 164] width 32 height 10
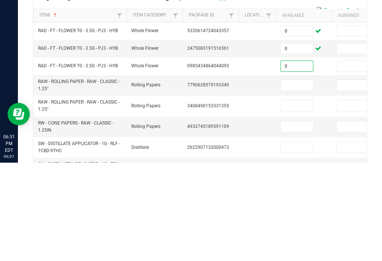
click at [304, 178] on input at bounding box center [297, 183] width 32 height 10
click at [301, 199] on input at bounding box center [297, 204] width 32 height 10
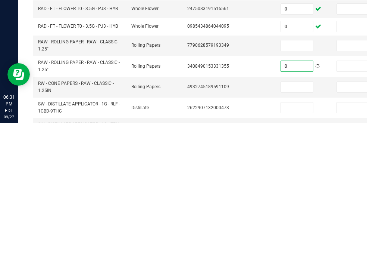
click at [295, 178] on input at bounding box center [297, 183] width 32 height 10
click at [294, 220] on input at bounding box center [297, 225] width 32 height 10
click at [297, 235] on td at bounding box center [304, 245] width 56 height 21
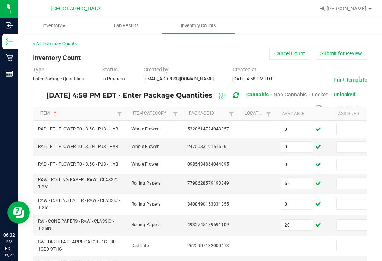
click at [298, 235] on td at bounding box center [304, 245] width 56 height 21
click at [305, 240] on input at bounding box center [297, 245] width 32 height 10
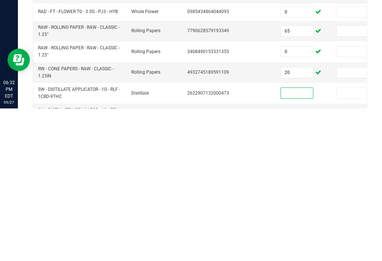
scroll to position [50, 0]
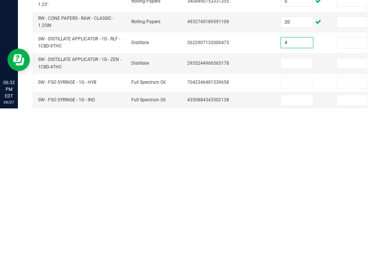
click at [288, 211] on input at bounding box center [297, 216] width 32 height 10
click at [291, 205] on td "10" at bounding box center [304, 215] width 56 height 21
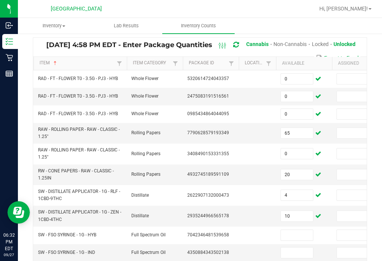
click at [298, 230] on input at bounding box center [297, 235] width 32 height 10
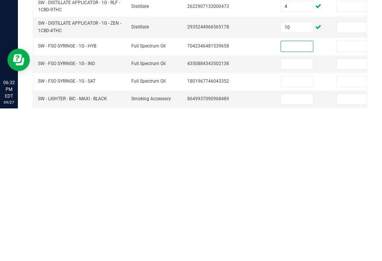
scroll to position [0, 0]
click at [299, 193] on input at bounding box center [297, 198] width 32 height 10
click at [294, 193] on input at bounding box center [297, 198] width 32 height 10
click at [299, 211] on input at bounding box center [297, 216] width 32 height 10
click at [292, 229] on input at bounding box center [297, 234] width 32 height 10
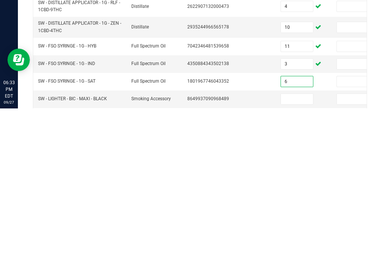
click at [297, 246] on input at bounding box center [297, 251] width 32 height 10
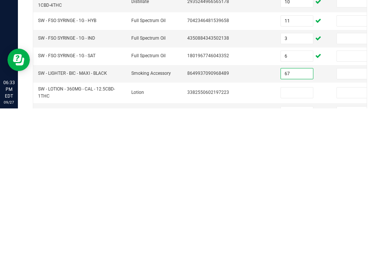
scroll to position [120, 0]
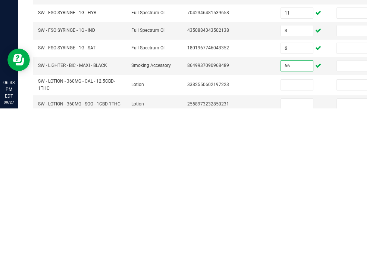
click at [288, 232] on input at bounding box center [297, 237] width 32 height 10
click at [301, 251] on input at bounding box center [297, 256] width 32 height 10
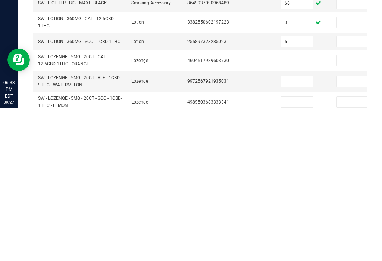
scroll to position [185, 0]
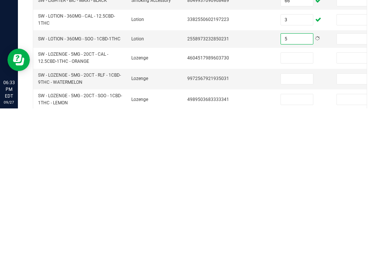
click at [301, 205] on input at bounding box center [297, 210] width 32 height 10
click at [303, 226] on input at bounding box center [297, 231] width 32 height 10
click at [292, 246] on input at bounding box center [297, 251] width 32 height 10
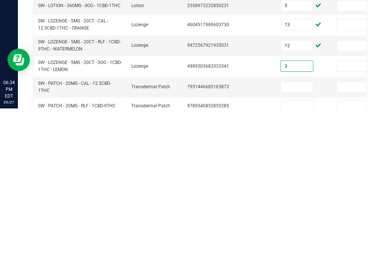
scroll to position [223, 0]
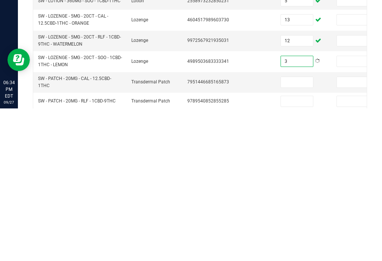
click at [297, 229] on input at bounding box center [297, 234] width 32 height 10
click at [301, 248] on input at bounding box center [297, 253] width 32 height 10
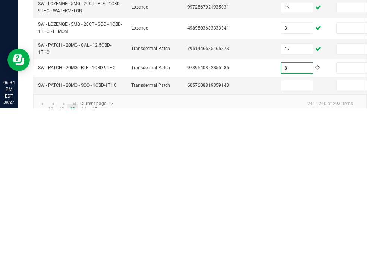
scroll to position [255, 0]
click at [302, 233] on input at bounding box center [297, 238] width 32 height 10
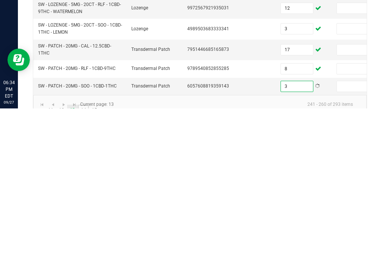
click at [85, 257] on link "14" at bounding box center [83, 262] width 11 height 11
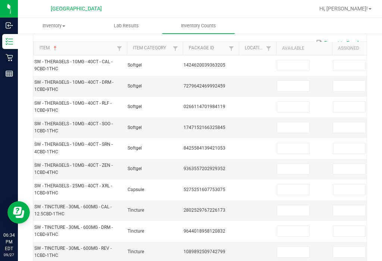
scroll to position [0, 6]
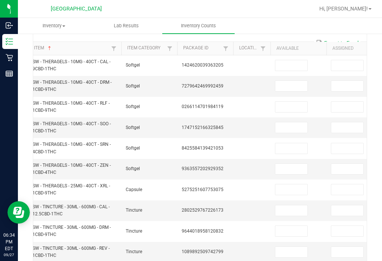
click at [295, 60] on input at bounding box center [292, 65] width 32 height 10
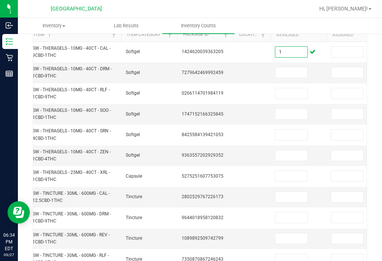
scroll to position [81, 0]
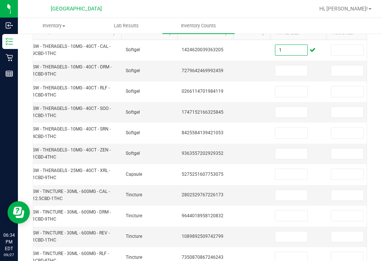
click at [285, 65] on input at bounding box center [292, 70] width 32 height 10
click at [286, 86] on input at bounding box center [292, 91] width 32 height 10
click at [294, 107] on input at bounding box center [292, 112] width 32 height 10
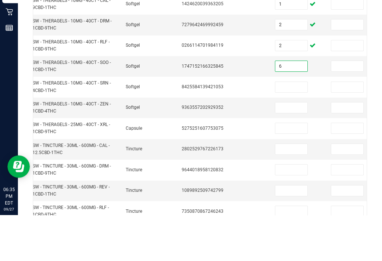
click at [285, 128] on input at bounding box center [292, 133] width 32 height 10
click at [298, 148] on input at bounding box center [292, 153] width 32 height 10
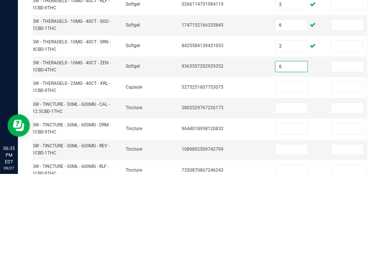
click at [290, 169] on input at bounding box center [292, 174] width 32 height 10
click at [297, 190] on input at bounding box center [292, 195] width 32 height 10
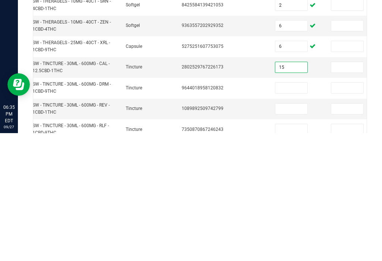
click at [290, 210] on input at bounding box center [292, 215] width 32 height 10
click at [301, 231] on input at bounding box center [292, 236] width 32 height 10
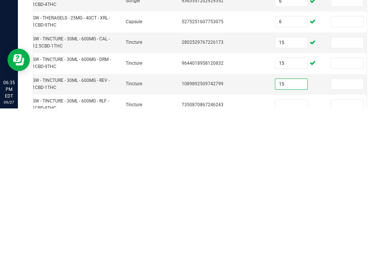
click at [294, 252] on input at bounding box center [292, 257] width 32 height 10
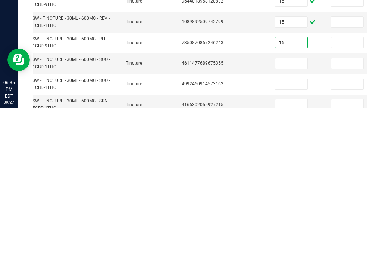
scroll to position [147, 0]
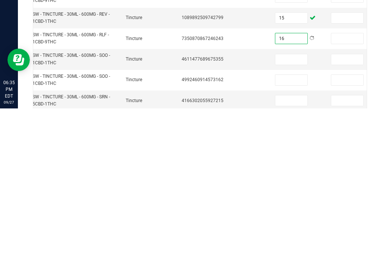
click at [294, 207] on input at bounding box center [292, 212] width 32 height 10
click at [280, 248] on input at bounding box center [292, 253] width 32 height 10
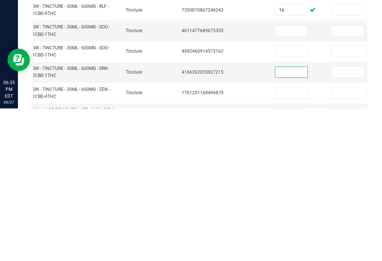
click at [290, 219] on input at bounding box center [292, 224] width 32 height 10
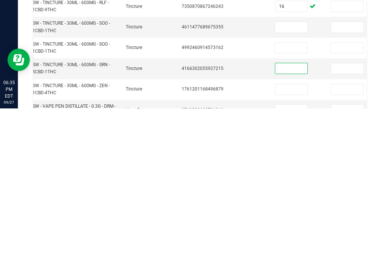
click at [292, 195] on input at bounding box center [292, 200] width 32 height 10
click at [294, 174] on input at bounding box center [292, 179] width 32 height 10
click at [292, 215] on input at bounding box center [292, 220] width 32 height 10
click at [289, 236] on input at bounding box center [292, 241] width 32 height 10
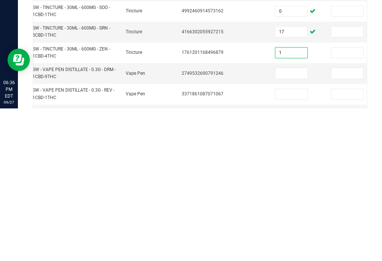
scroll to position [216, 0]
click at [295, 220] on input at bounding box center [292, 225] width 32 height 10
click at [293, 241] on input at bounding box center [292, 246] width 32 height 10
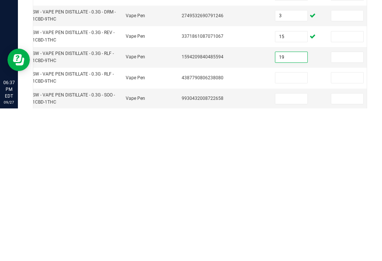
scroll to position [283, 0]
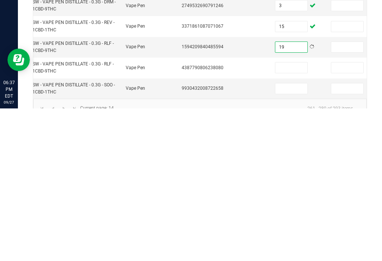
click at [296, 215] on input at bounding box center [292, 220] width 32 height 10
click at [288, 236] on input at bounding box center [292, 241] width 32 height 10
click at [97, 260] on link "15" at bounding box center [94, 266] width 11 height 11
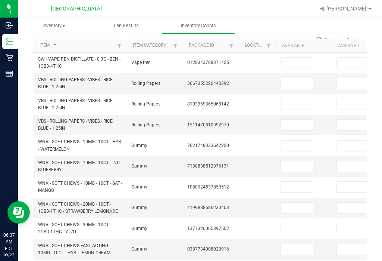
scroll to position [0, 0]
click at [303, 58] on input at bounding box center [297, 63] width 32 height 10
click at [298, 78] on input at bounding box center [297, 83] width 32 height 10
click at [297, 58] on input "2" at bounding box center [297, 63] width 32 height 10
click at [295, 78] on input at bounding box center [297, 83] width 32 height 10
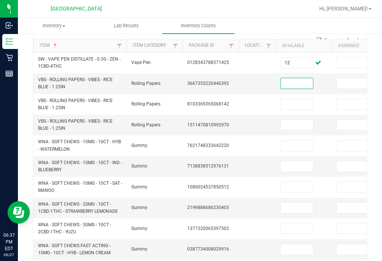
click at [301, 99] on input at bounding box center [297, 104] width 32 height 10
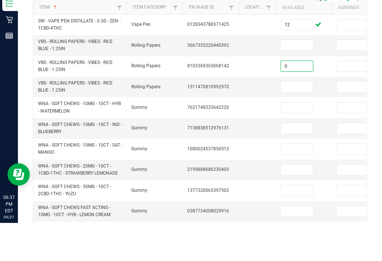
click at [292, 120] on input at bounding box center [297, 125] width 32 height 10
click at [297, 78] on input at bounding box center [297, 83] width 32 height 10
click at [305, 140] on input at bounding box center [297, 145] width 32 height 10
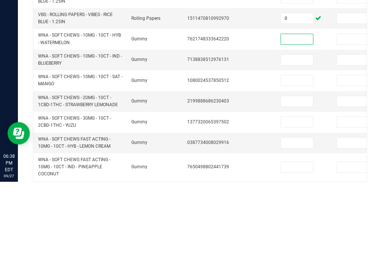
scroll to position [95, 0]
click at [292, 134] on input at bounding box center [297, 139] width 32 height 10
click at [288, 154] on input at bounding box center [297, 159] width 32 height 10
click at [289, 175] on input at bounding box center [297, 180] width 32 height 10
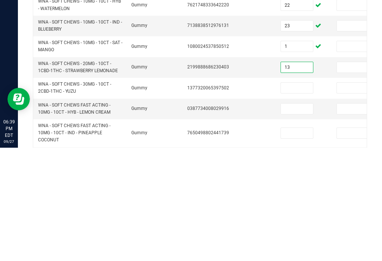
click at [298, 196] on input at bounding box center [297, 201] width 32 height 10
click at [292, 217] on input at bounding box center [297, 222] width 32 height 10
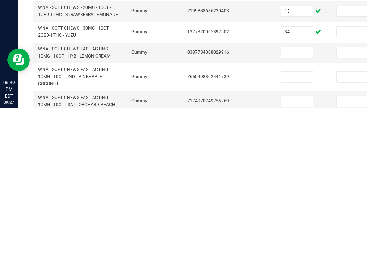
scroll to position [119, 0]
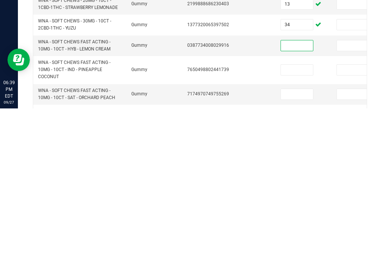
click at [293, 217] on input at bounding box center [297, 222] width 32 height 10
click at [294, 193] on input at bounding box center [297, 198] width 32 height 10
click at [298, 241] on input at bounding box center [297, 246] width 32 height 10
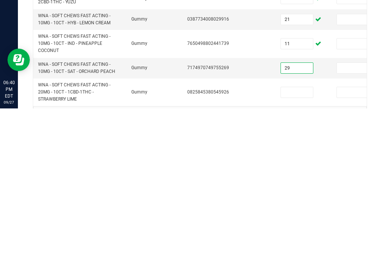
click at [295, 239] on input at bounding box center [297, 244] width 32 height 10
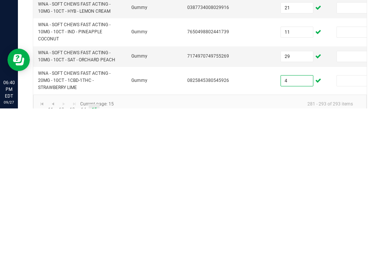
scroll to position [156, 0]
click at [239, 220] on td "0825845380545926" at bounding box center [211, 234] width 56 height 28
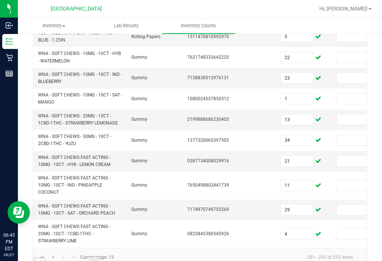
click at [38, 257] on link "..." at bounding box center [39, 262] width 11 height 11
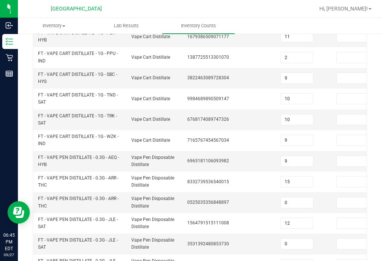
click at [44, 257] on span "FT - VAPE PEN DISTILLATE - 0.3G - JLE - SAT" at bounding box center [80, 264] width 84 height 14
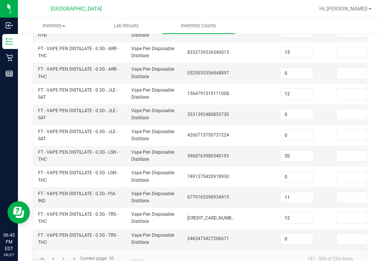
click at [40, 258] on link "1" at bounding box center [39, 263] width 11 height 11
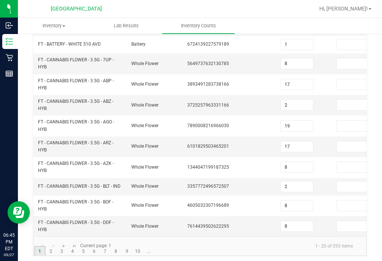
scroll to position [273, 0]
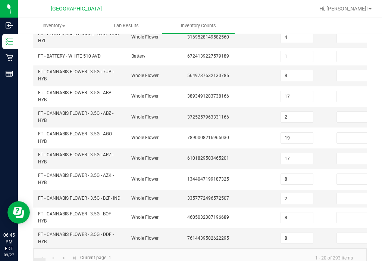
click at [43, 252] on kendo-pager-prev-buttons at bounding box center [48, 257] width 22 height 11
click at [43, 258] on link "1" at bounding box center [39, 263] width 11 height 11
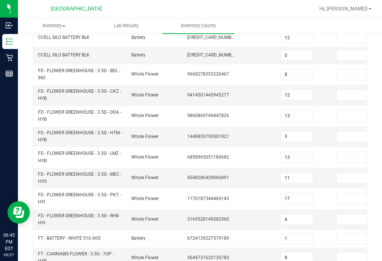
scroll to position [92, 0]
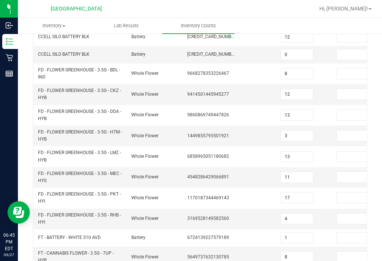
click at [354, 192] on input at bounding box center [353, 197] width 32 height 10
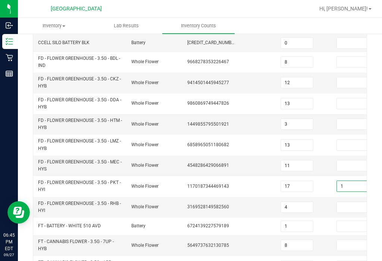
scroll to position [103, 0]
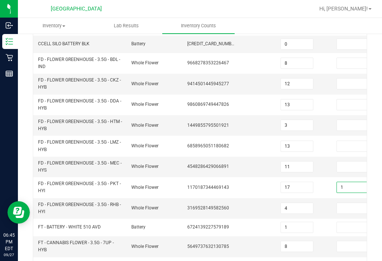
click at [155, 81] on span "Whole Flower" at bounding box center [144, 83] width 27 height 5
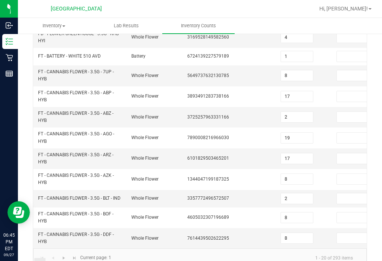
scroll to position [273, 0]
click at [52, 258] on link "2" at bounding box center [51, 263] width 11 height 11
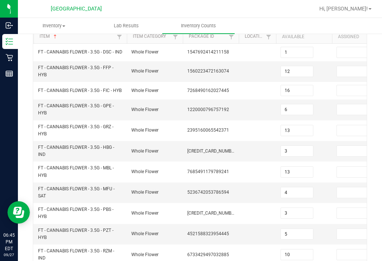
scroll to position [77, 0]
click at [354, 146] on input at bounding box center [353, 151] width 32 height 10
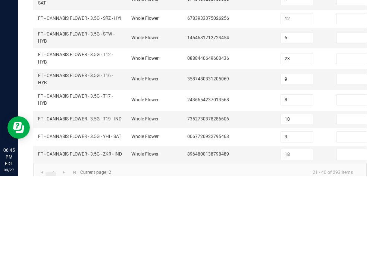
scroll to position [267, 0]
click at [62, 178] on span "FT - CANNABIS FLOWER - 3.5G - T17 - HYB" at bounding box center [80, 185] width 84 height 14
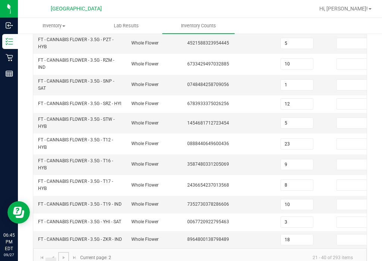
click at [65, 252] on link at bounding box center [63, 257] width 11 height 11
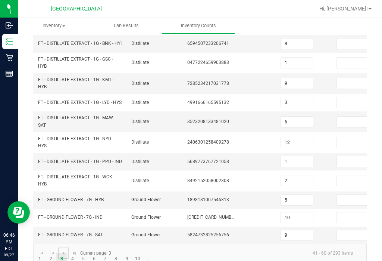
scroll to position [249, 0]
click at [351, 195] on input at bounding box center [353, 200] width 32 height 10
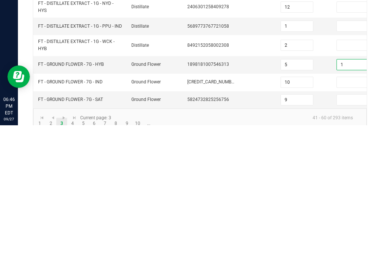
click at [354, 230] on input at bounding box center [353, 235] width 32 height 10
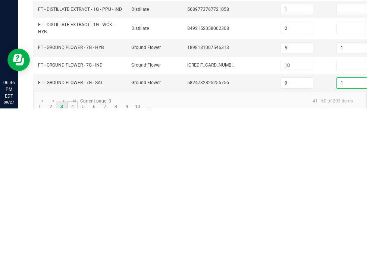
click at [74, 253] on link "4" at bounding box center [72, 258] width 11 height 11
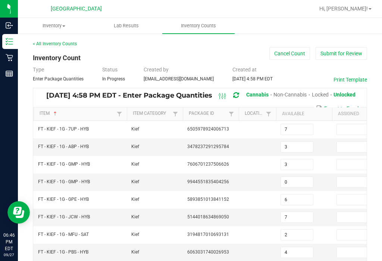
scroll to position [0, 0]
click at [350, 142] on input at bounding box center [353, 147] width 32 height 10
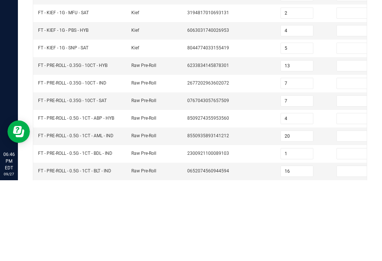
scroll to position [146, 0]
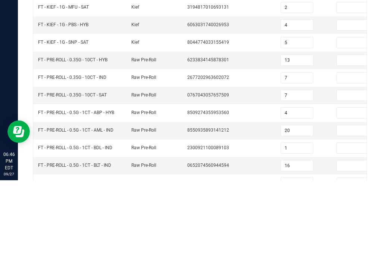
click at [351, 136] on input at bounding box center [353, 141] width 32 height 10
click at [351, 153] on input at bounding box center [353, 158] width 32 height 10
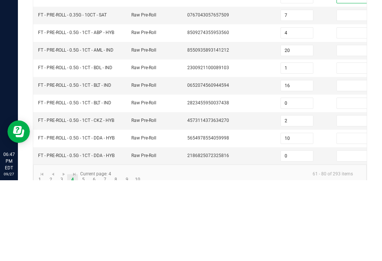
scroll to position [226, 0]
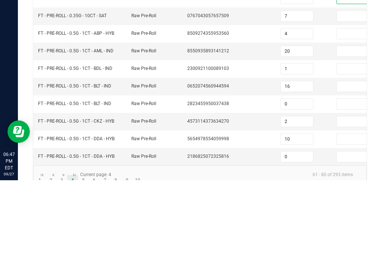
click at [66, 158] on td "FT - PRE-ROLL - 0.5G - 1CT - BLT - IND" at bounding box center [80, 167] width 93 height 18
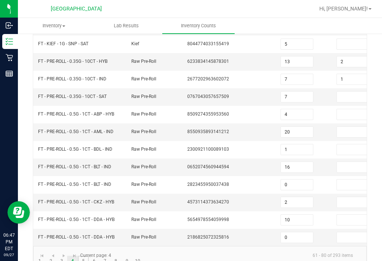
click at [87, 255] on link "5" at bounding box center [83, 260] width 11 height 11
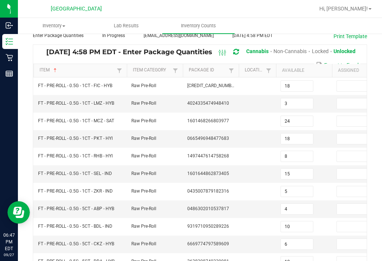
scroll to position [43, 0]
click at [345, 99] on input at bounding box center [353, 104] width 32 height 10
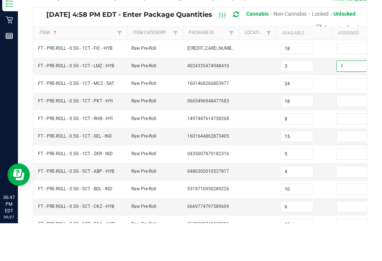
click at [252, 130] on td at bounding box center [257, 139] width 37 height 18
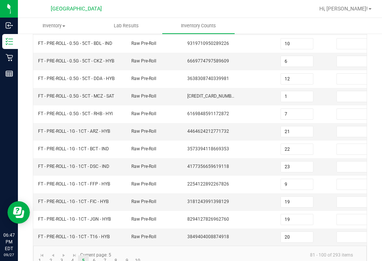
scroll to position [226, 0]
click at [52, 255] on link "2" at bounding box center [51, 260] width 11 height 11
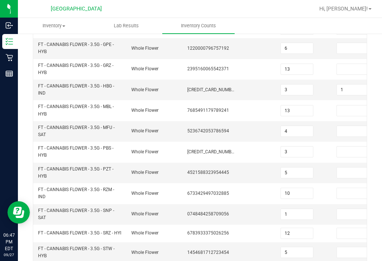
scroll to position [128, 0]
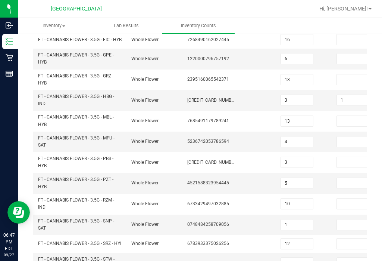
click at [354, 116] on input at bounding box center [353, 121] width 32 height 10
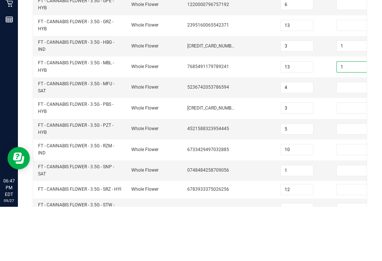
click at [325, 131] on td "4" at bounding box center [304, 141] width 56 height 21
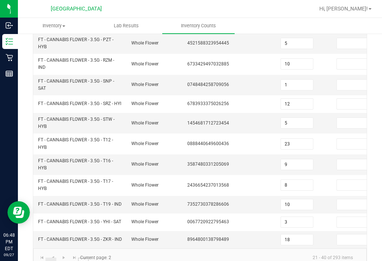
click at [84, 257] on link "5" at bounding box center [83, 262] width 11 height 11
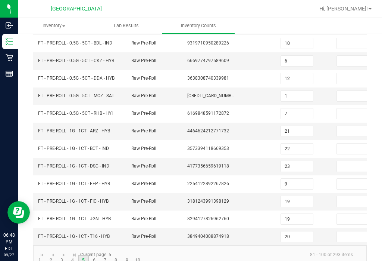
scroll to position [226, 0]
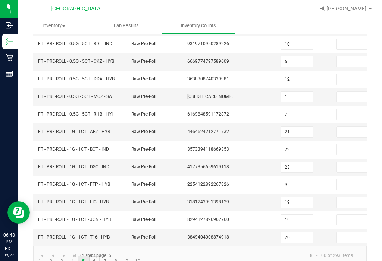
click at [95, 255] on link "6" at bounding box center [94, 260] width 11 height 11
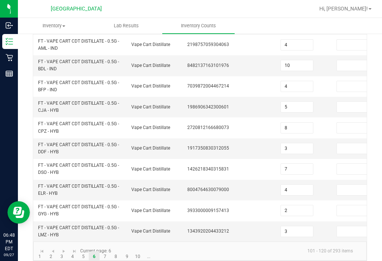
click at [66, 142] on td "FT - VAPE CART CDT DISTILLATE - 0.5G - DDF - HYB" at bounding box center [80, 148] width 93 height 21
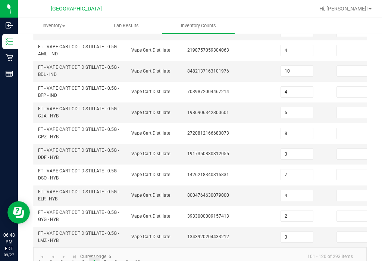
scroll to position [255, 0]
click at [105, 257] on link "7" at bounding box center [105, 262] width 11 height 11
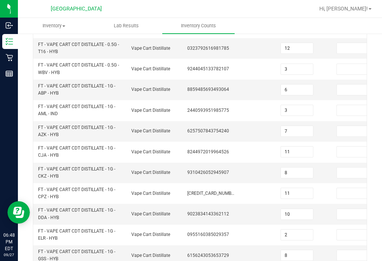
scroll to position [143, 0]
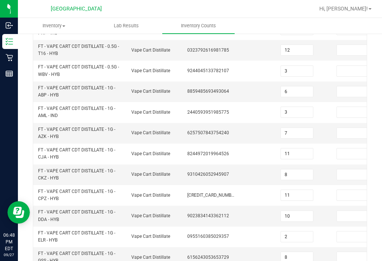
click at [345, 86] on input at bounding box center [353, 91] width 32 height 10
click at [349, 107] on input at bounding box center [353, 112] width 32 height 10
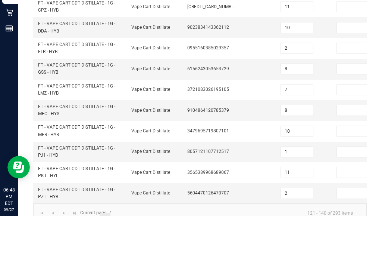
scroll to position [285, 0]
click at [245, 125] on td at bounding box center [257, 135] width 37 height 21
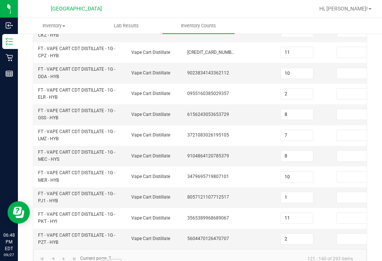
click at [118, 258] on link "8" at bounding box center [116, 263] width 11 height 11
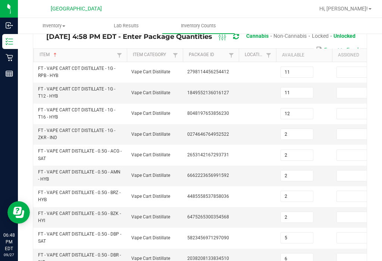
scroll to position [62, 0]
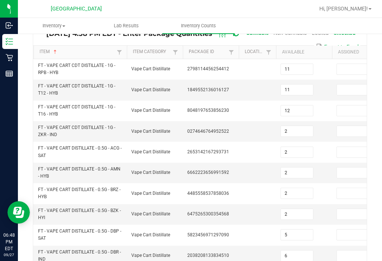
click at [347, 126] on input at bounding box center [353, 131] width 32 height 10
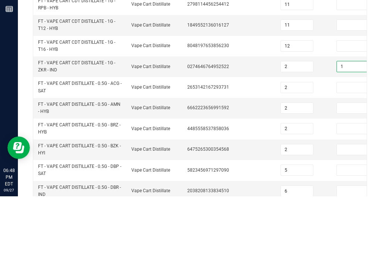
click at [214, 142] on td "2653142167293731" at bounding box center [211, 152] width 56 height 21
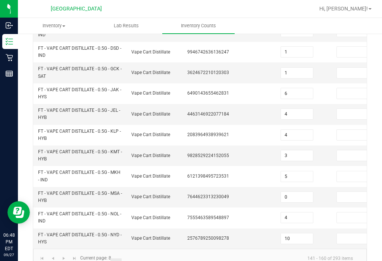
scroll to position [285, 0]
click at [124, 258] on link "9" at bounding box center [127, 263] width 11 height 11
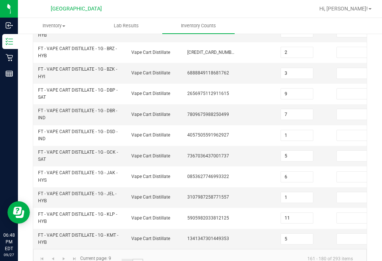
click at [137, 258] on link "10" at bounding box center [138, 263] width 11 height 11
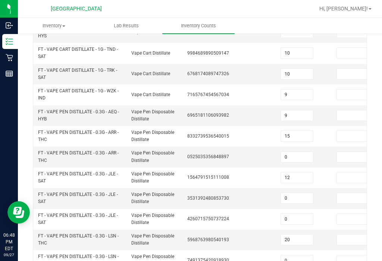
scroll to position [213, 0]
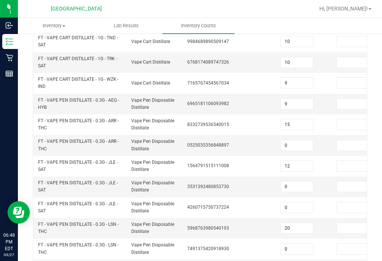
click at [349, 140] on input at bounding box center [353, 145] width 32 height 10
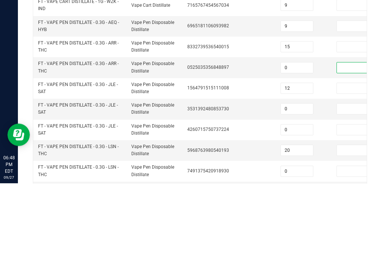
click at [349, 119] on input at bounding box center [353, 124] width 32 height 10
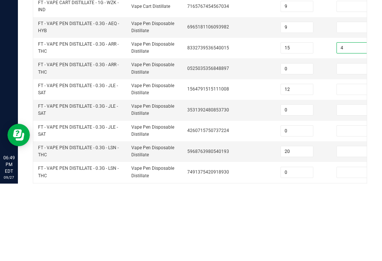
scroll to position [189, 0]
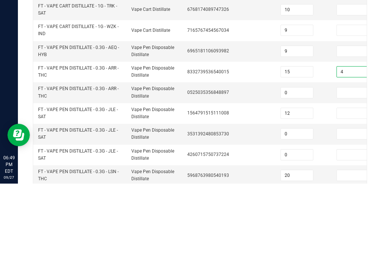
click at [351, 123] on input at bounding box center [353, 128] width 32 height 10
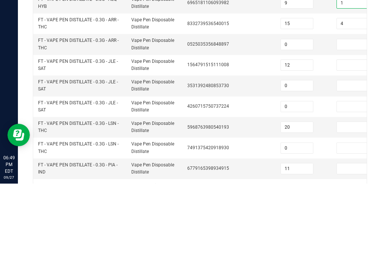
scroll to position [239, 0]
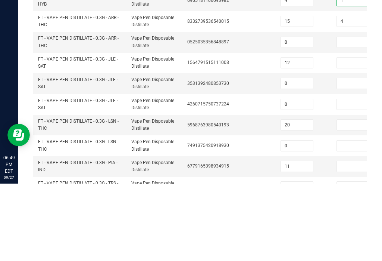
click at [352, 135] on input at bounding box center [353, 140] width 32 height 10
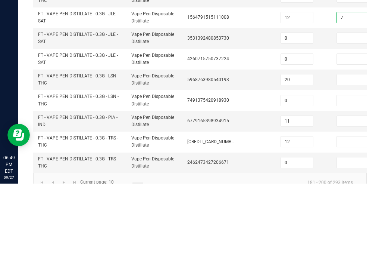
scroll to position [285, 0]
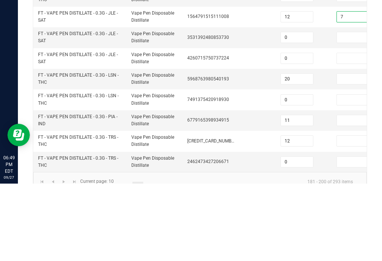
click at [350, 151] on input at bounding box center [353, 156] width 32 height 10
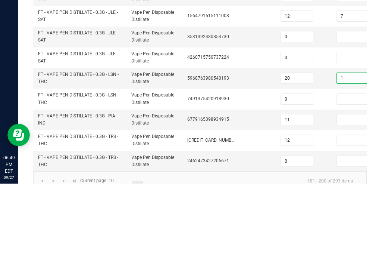
scroll to position [285, 0]
click at [350, 192] on input at bounding box center [353, 197] width 32 height 10
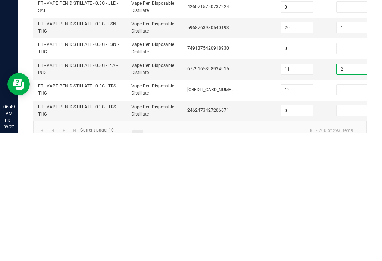
click at [352, 212] on input at bounding box center [353, 217] width 32 height 10
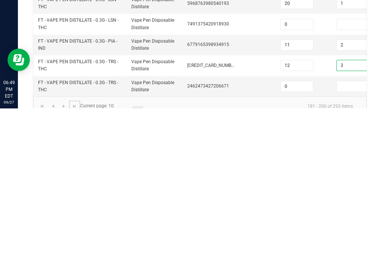
click at [77, 255] on span "Go to the last page" at bounding box center [75, 258] width 6 height 6
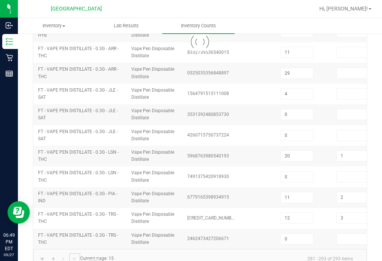
scroll to position [156, 0]
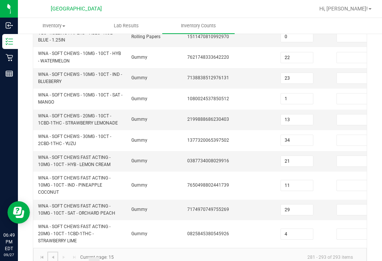
click at [56, 251] on link at bounding box center [52, 256] width 11 height 11
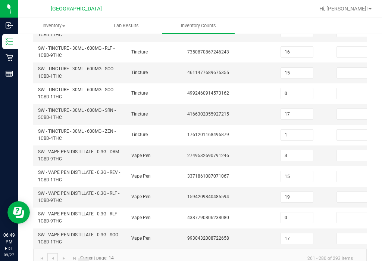
scroll to position [285, 0]
click at [357, 192] on input at bounding box center [353, 197] width 32 height 10
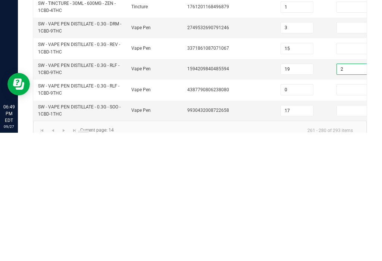
click at [170, 208] on td "Vape Pen" at bounding box center [155, 218] width 56 height 21
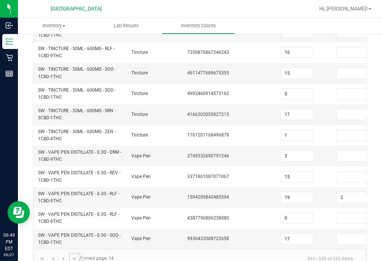
click at [72, 253] on link at bounding box center [74, 258] width 11 height 11
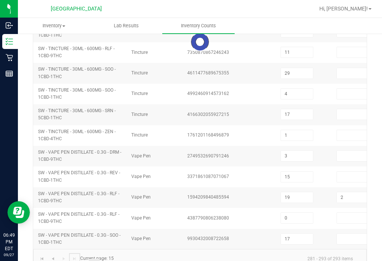
scroll to position [156, 0]
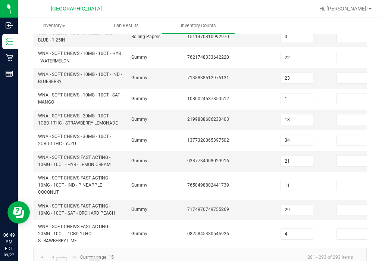
click at [62, 257] on link "12" at bounding box center [61, 262] width 11 height 11
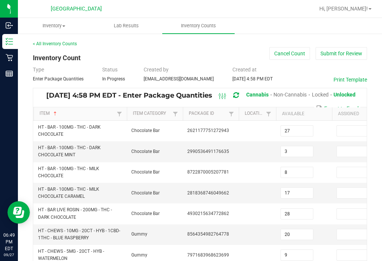
scroll to position [0, 0]
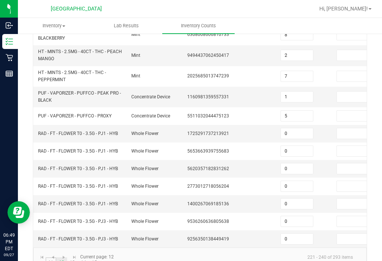
click at [52, 257] on link "11" at bounding box center [51, 262] width 11 height 11
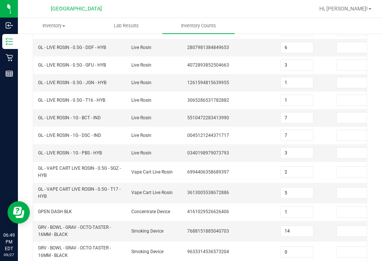
scroll to position [148, 0]
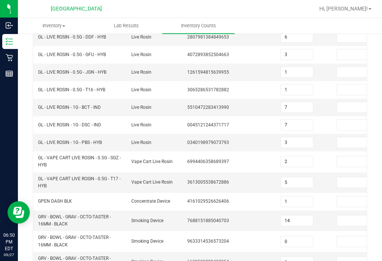
click at [352, 156] on input at bounding box center [353, 161] width 32 height 10
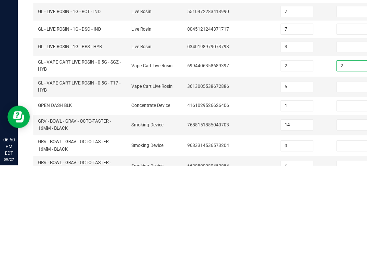
click at [353, 177] on input at bounding box center [353, 182] width 32 height 10
click at [238, 193] on td "4161029526626406" at bounding box center [211, 202] width 56 height 18
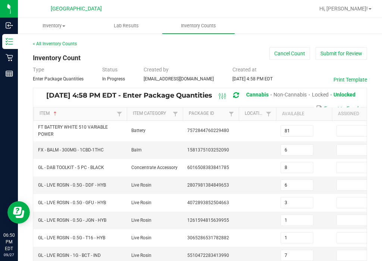
scroll to position [0, 0]
click at [341, 47] on button "Submit for Review" at bounding box center [342, 53] width 52 height 13
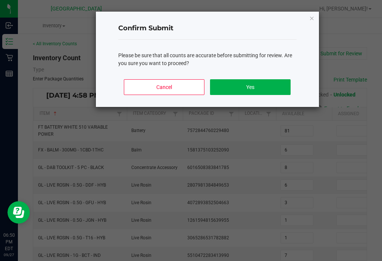
click at [264, 90] on button "Yes" at bounding box center [250, 87] width 80 height 16
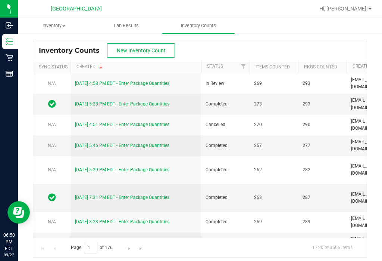
click at [354, 9] on span "Hi, [PERSON_NAME]!" at bounding box center [344, 9] width 49 height 6
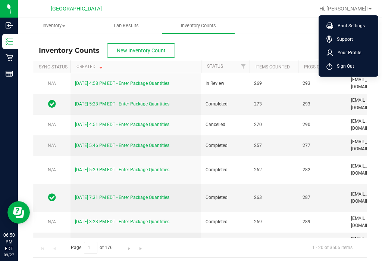
click at [342, 65] on span "Sign Out" at bounding box center [344, 65] width 22 height 7
